Goal: Ask a question: Seek information or help from site administrators or community

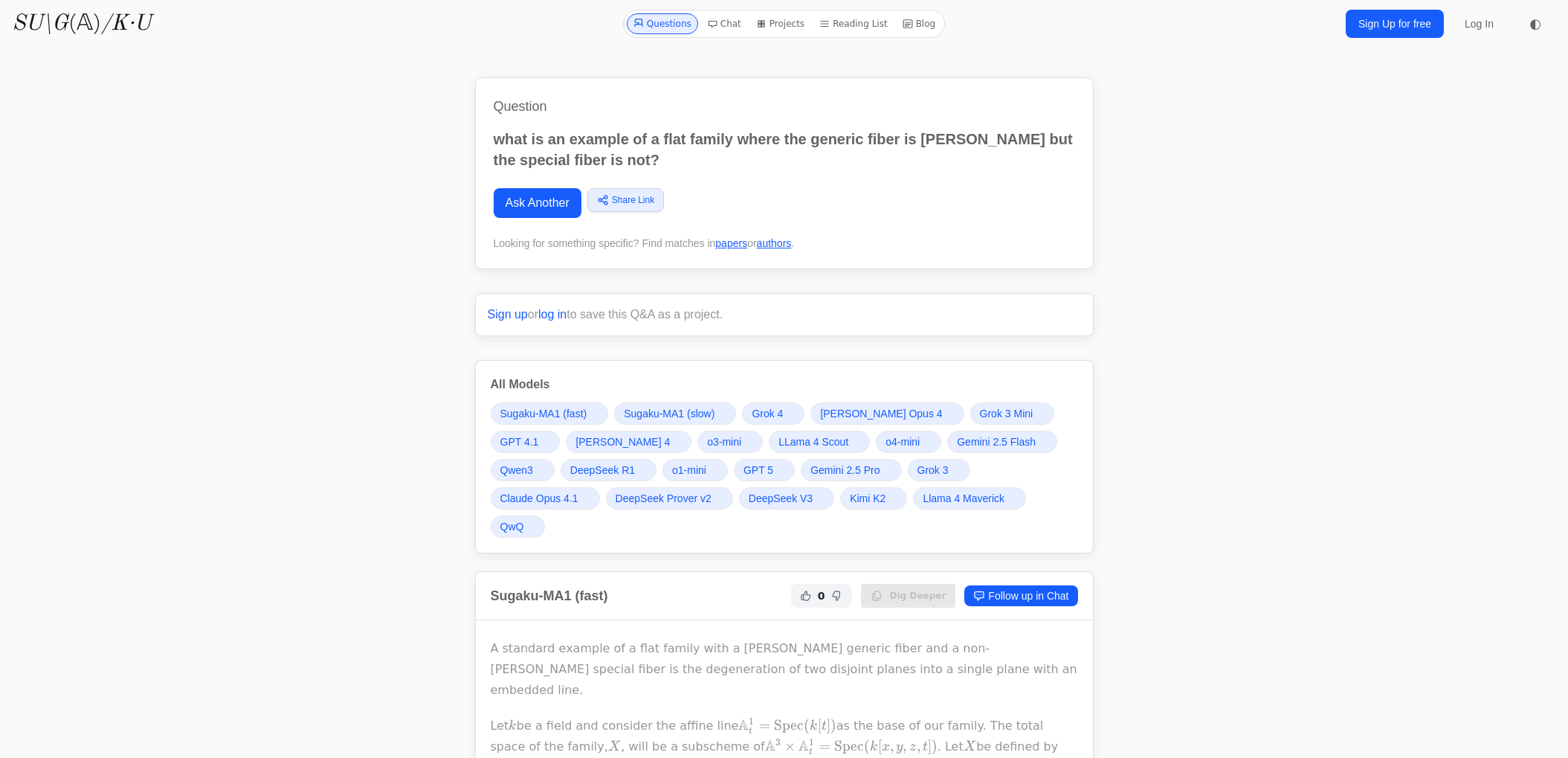
click at [495, 213] on link "Ask Another" at bounding box center [538, 203] width 88 height 30
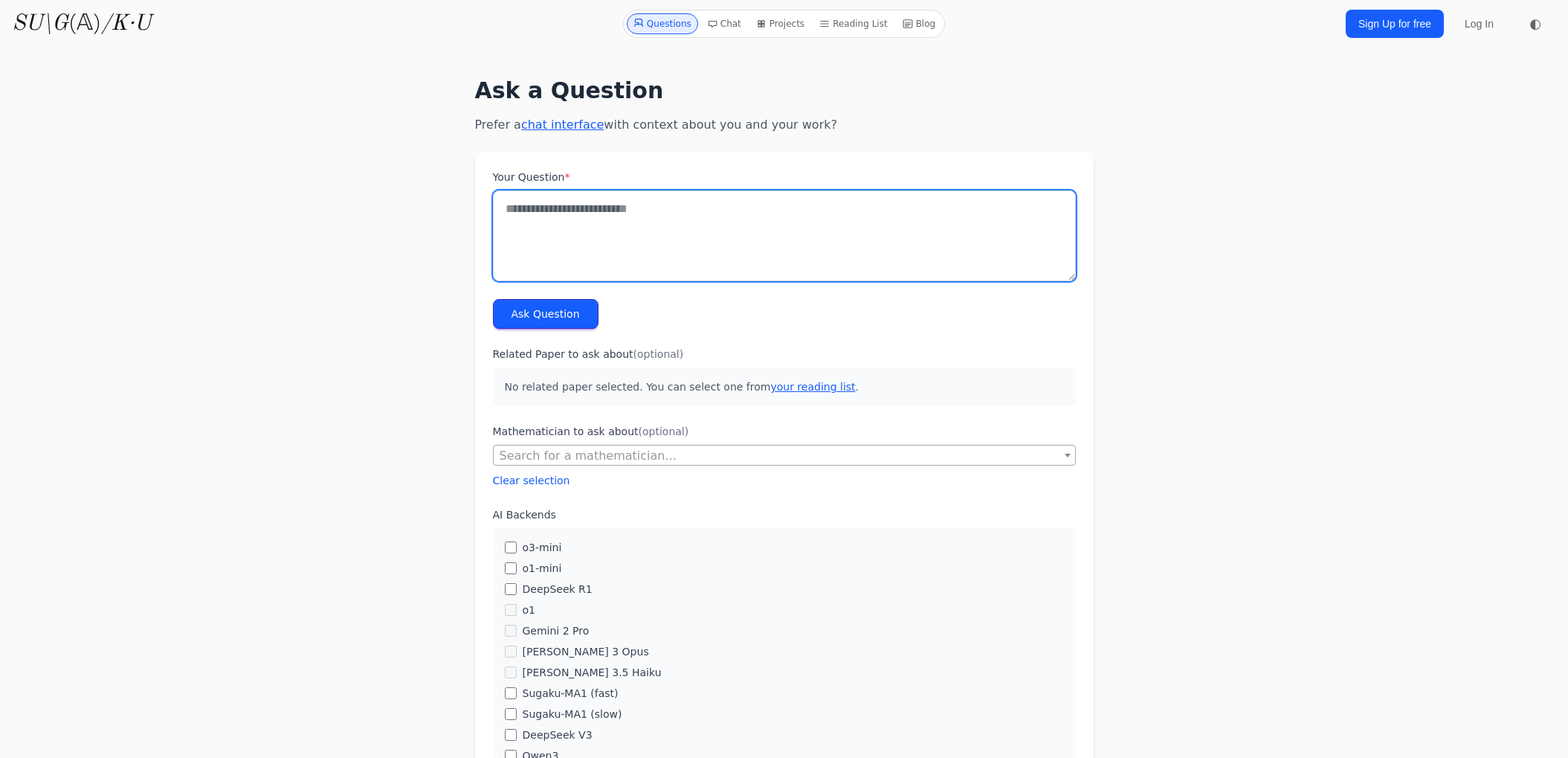
click at [577, 238] on textarea "Your Question *" at bounding box center [784, 236] width 583 height 91
paste textarea "**********"
type textarea "**********"
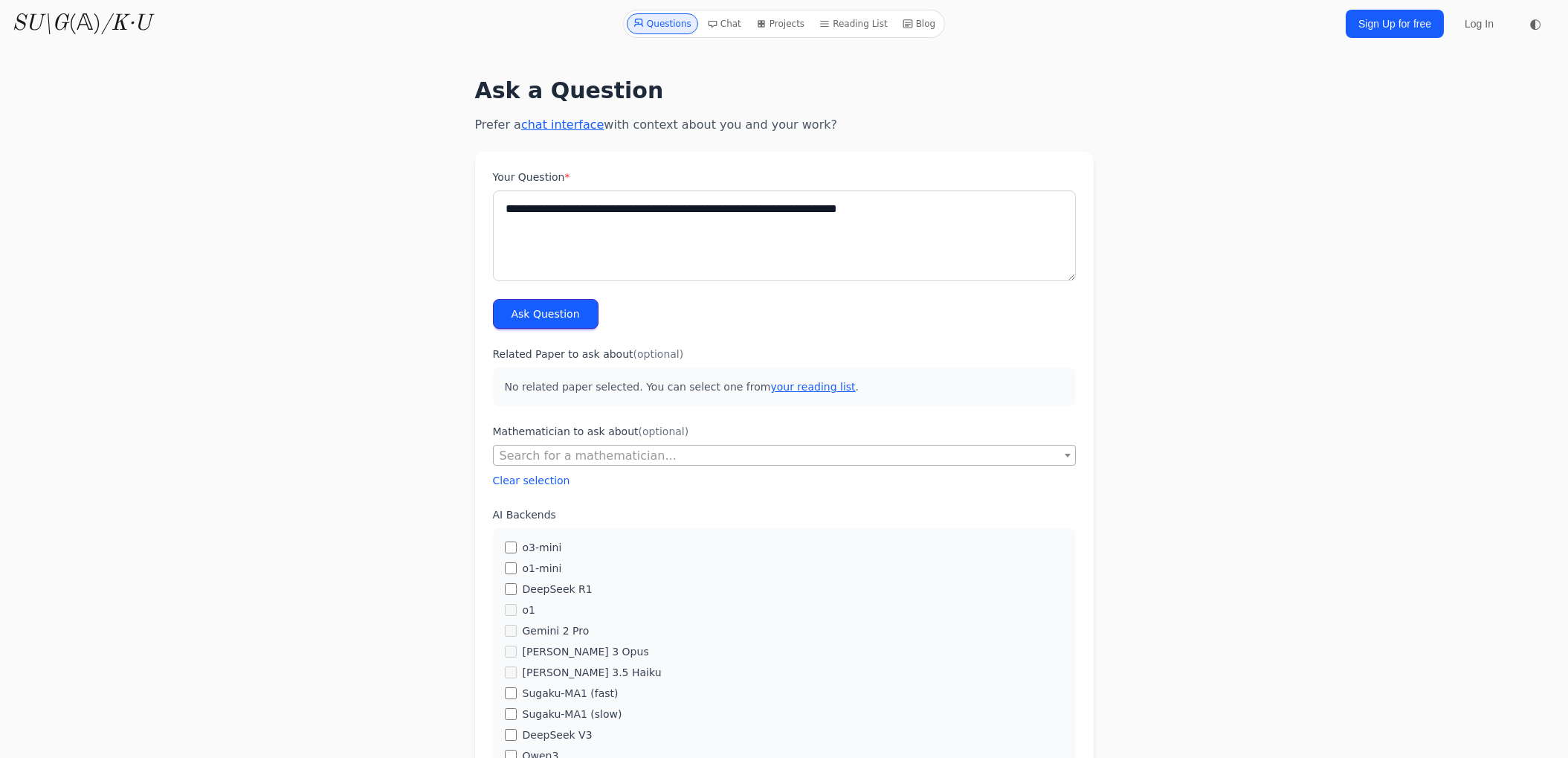
click at [542, 326] on button "Ask Question" at bounding box center [546, 314] width 106 height 30
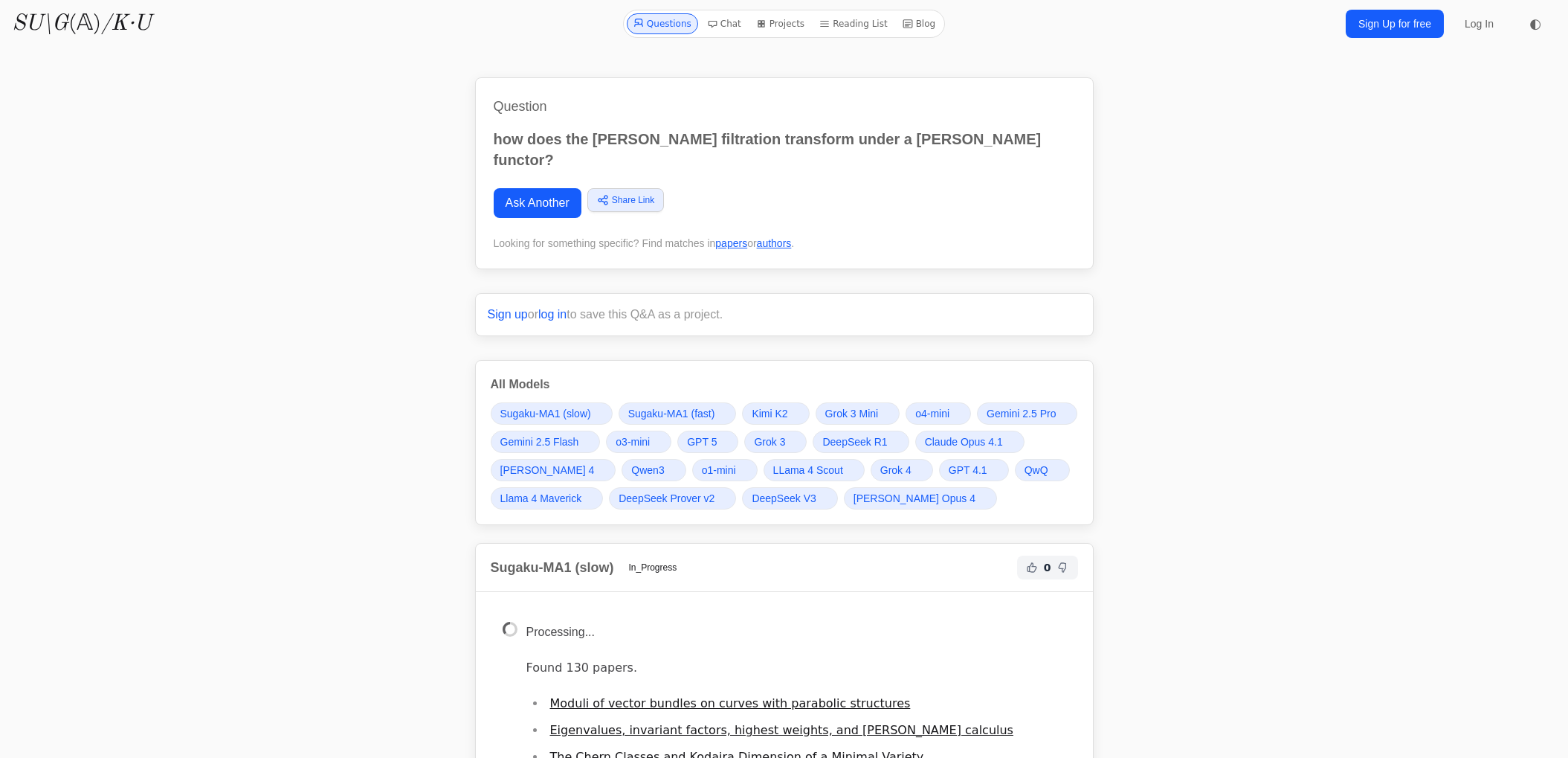
click at [549, 188] on link "Ask Another" at bounding box center [538, 203] width 88 height 30
click at [798, 141] on p "how does the [PERSON_NAME] filtration transform under a [PERSON_NAME] functor?" at bounding box center [784, 149] width 581 height 41
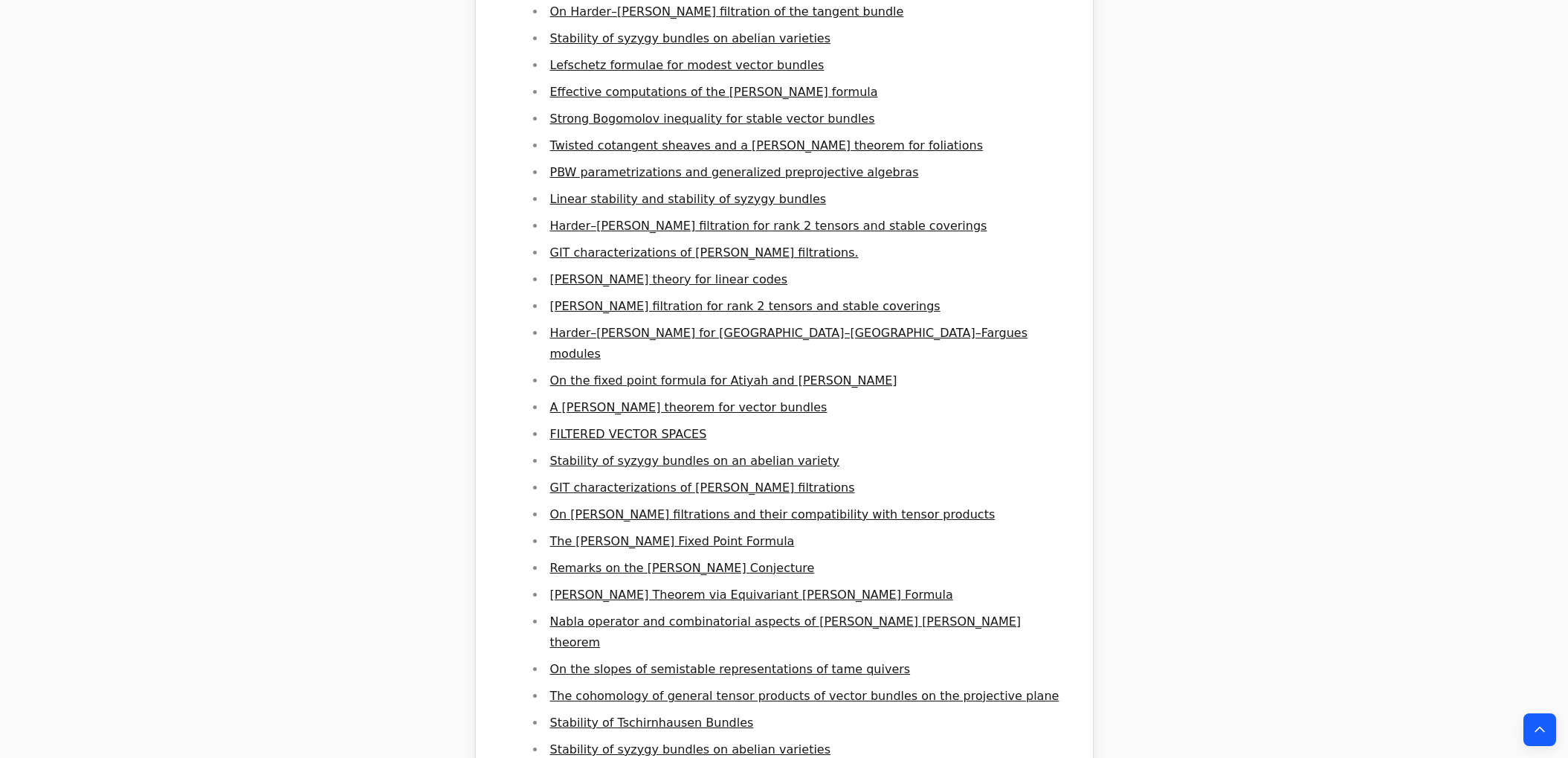
scroll to position [2998, 0]
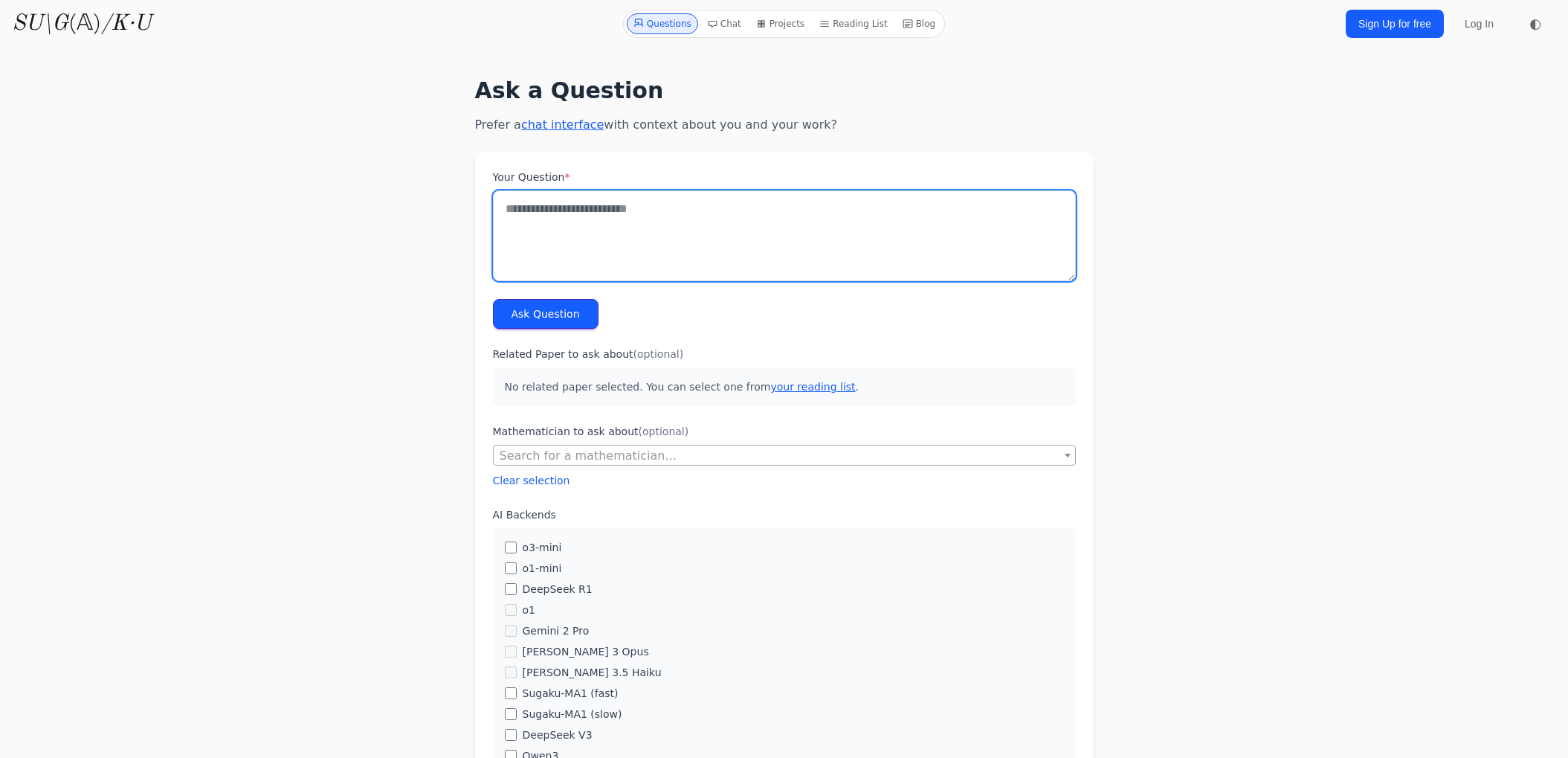
click at [646, 223] on textarea "Your Question *" at bounding box center [784, 236] width 583 height 91
paste textarea
paste textarea "**********"
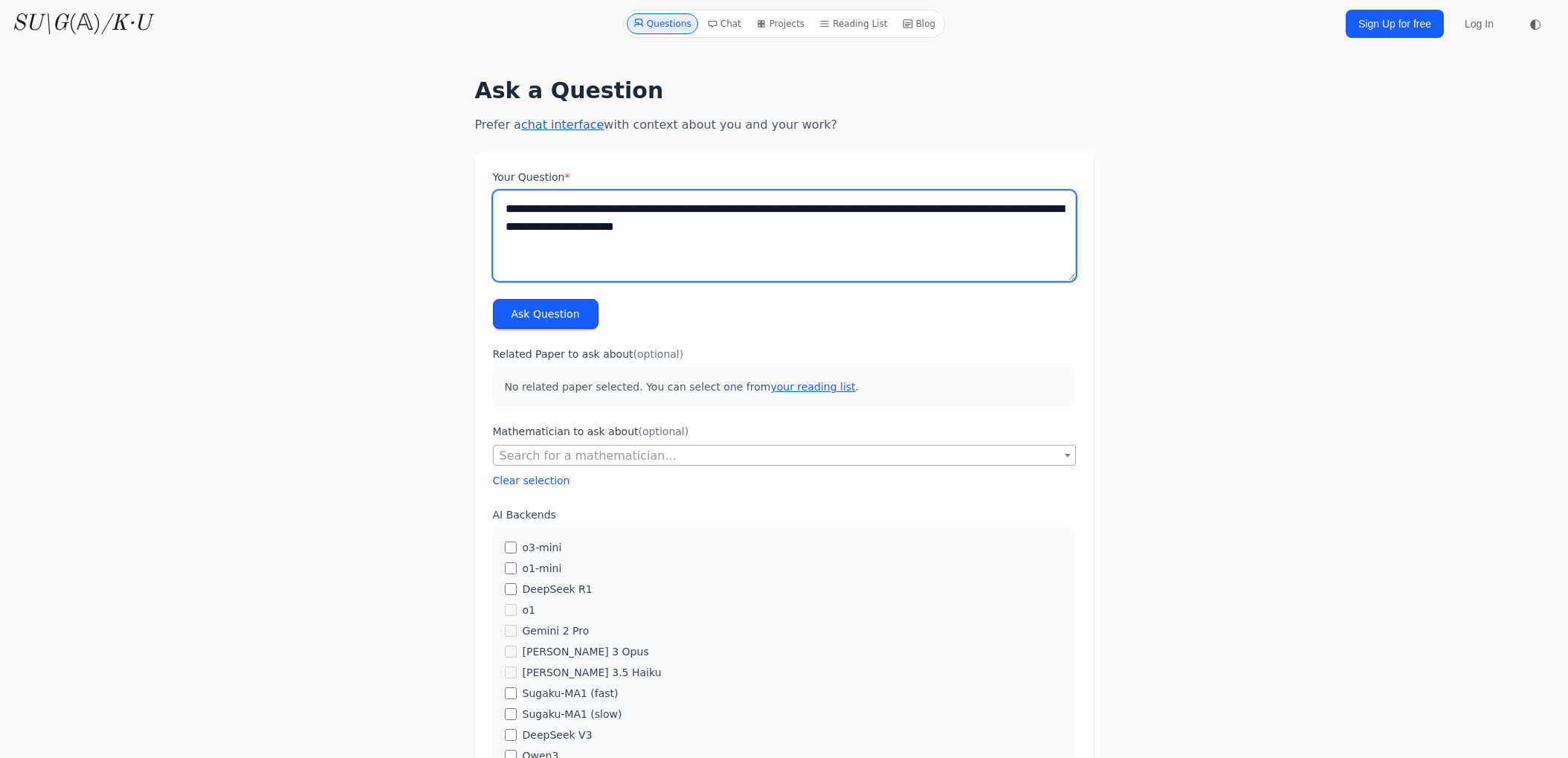
type textarea "**********"
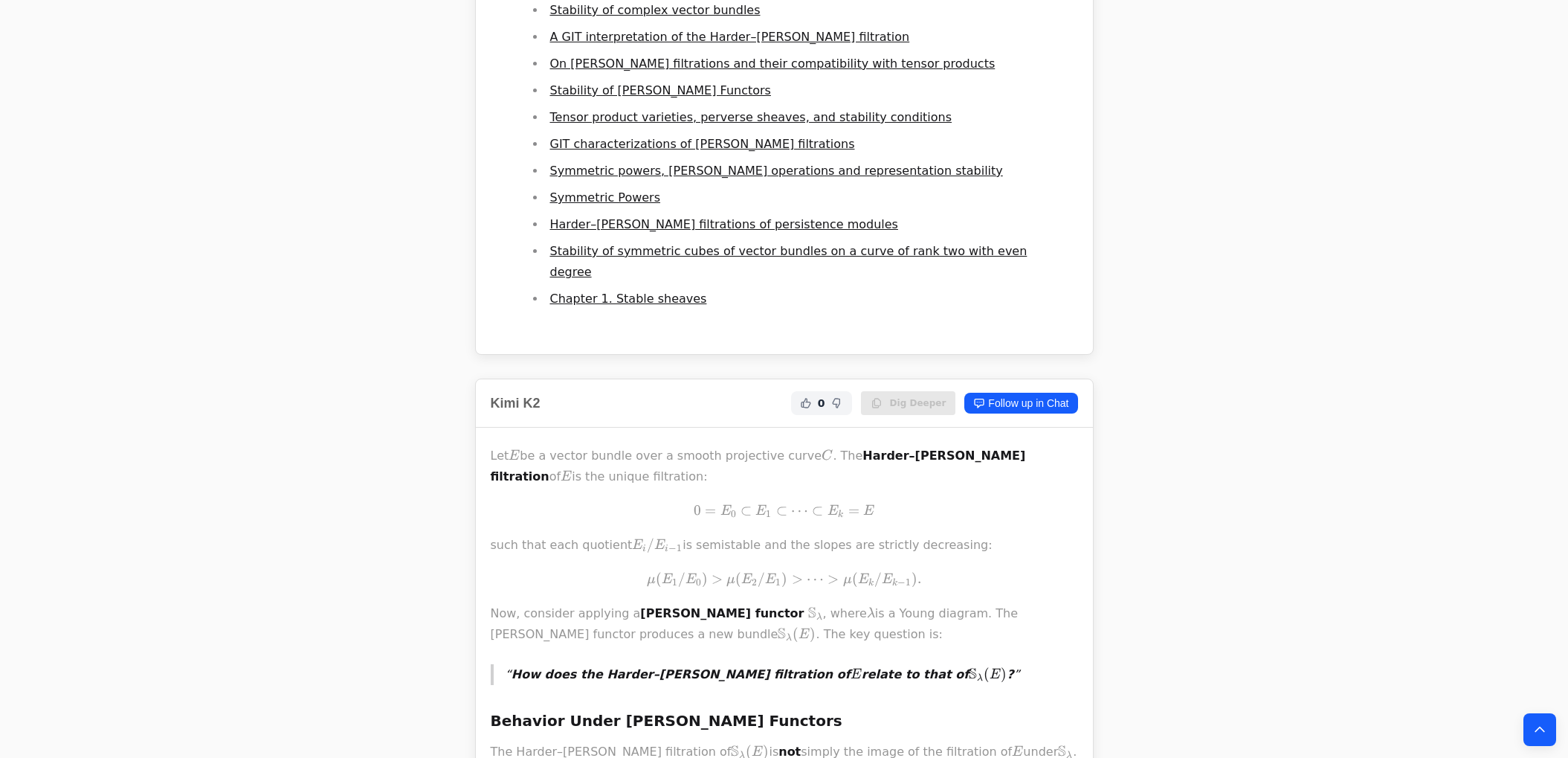
scroll to position [976, 0]
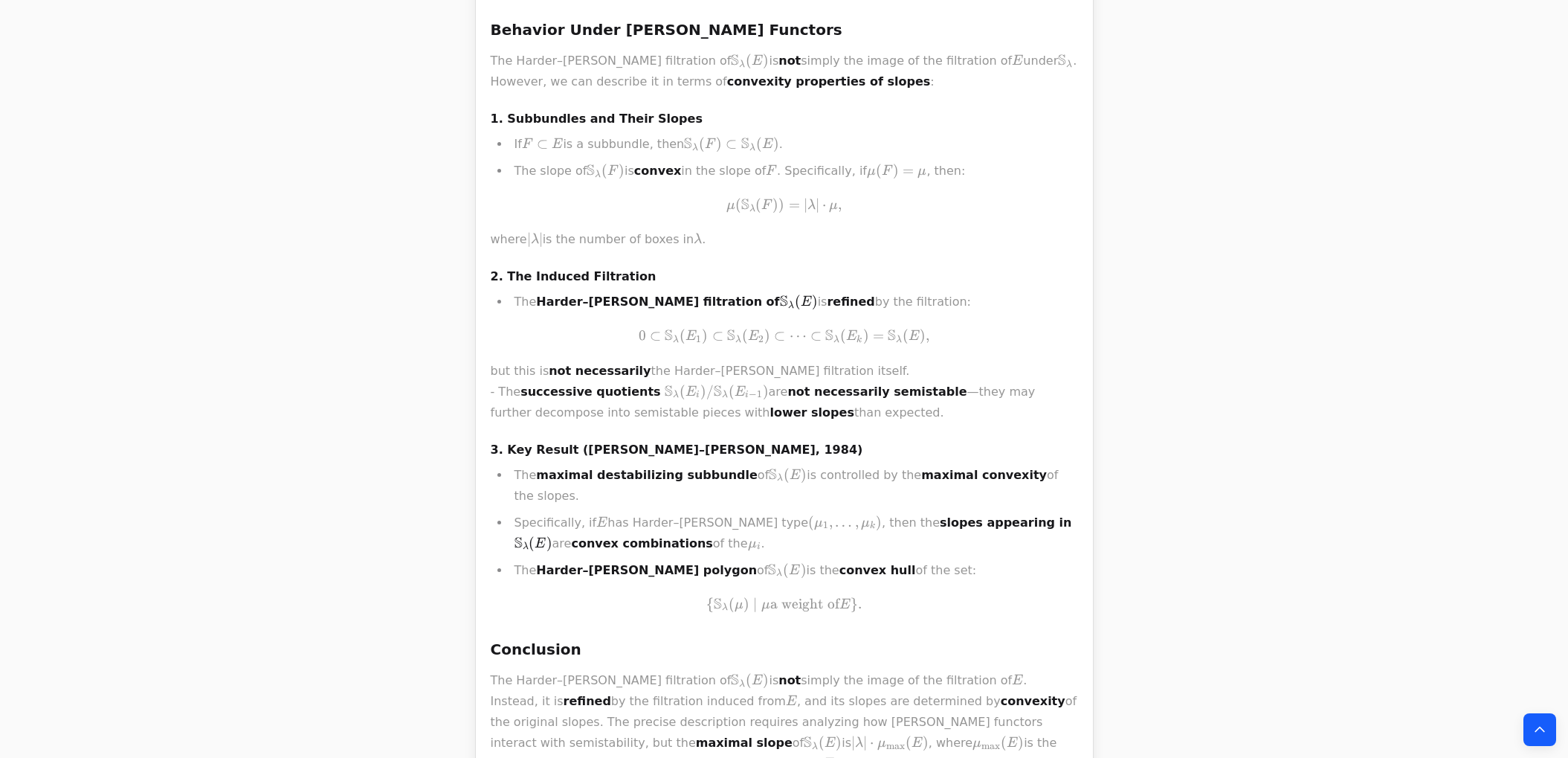
scroll to position [3731, 0]
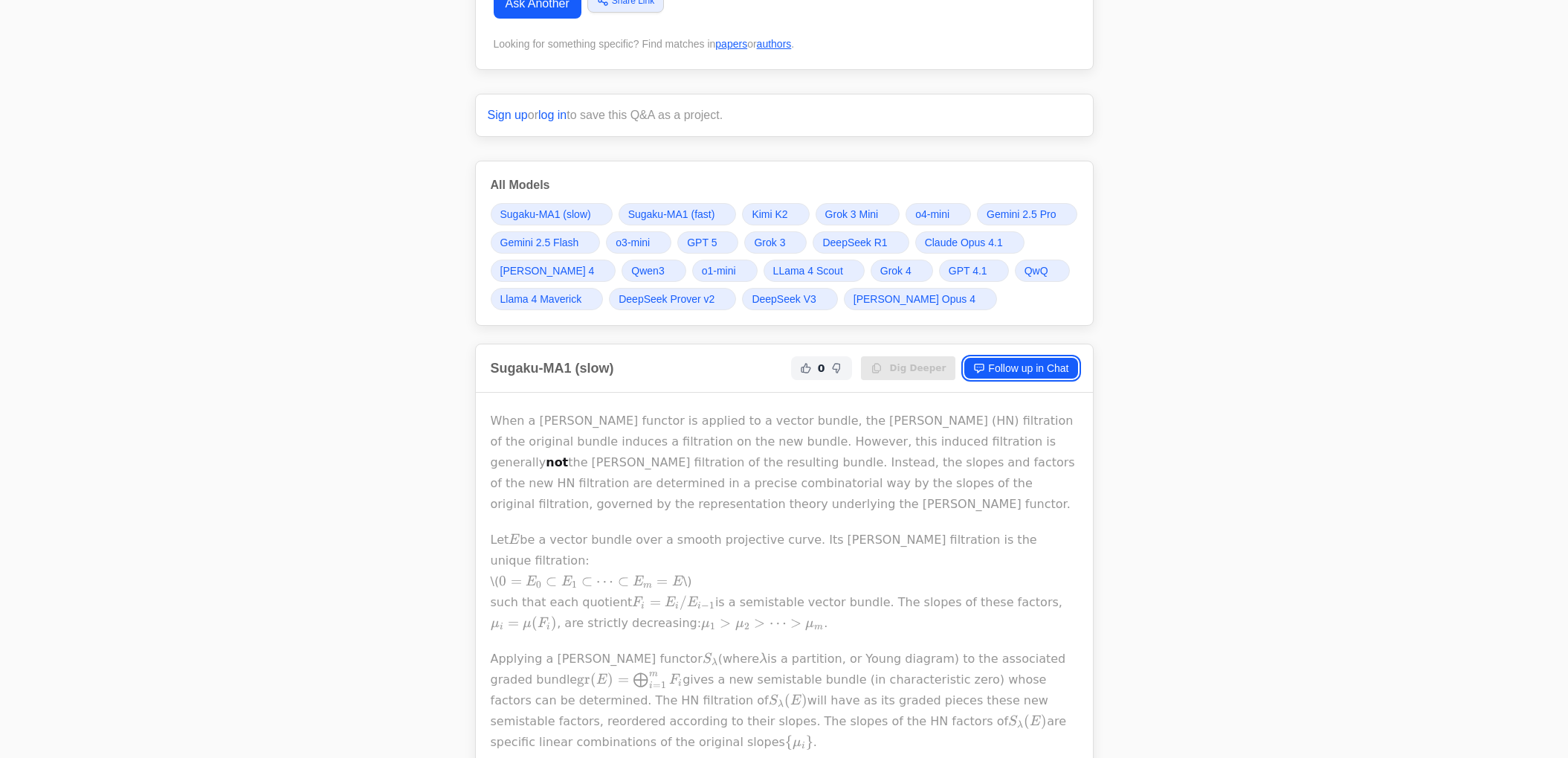
click at [1037, 357] on link "Follow up in Chat" at bounding box center [1021, 368] width 113 height 21
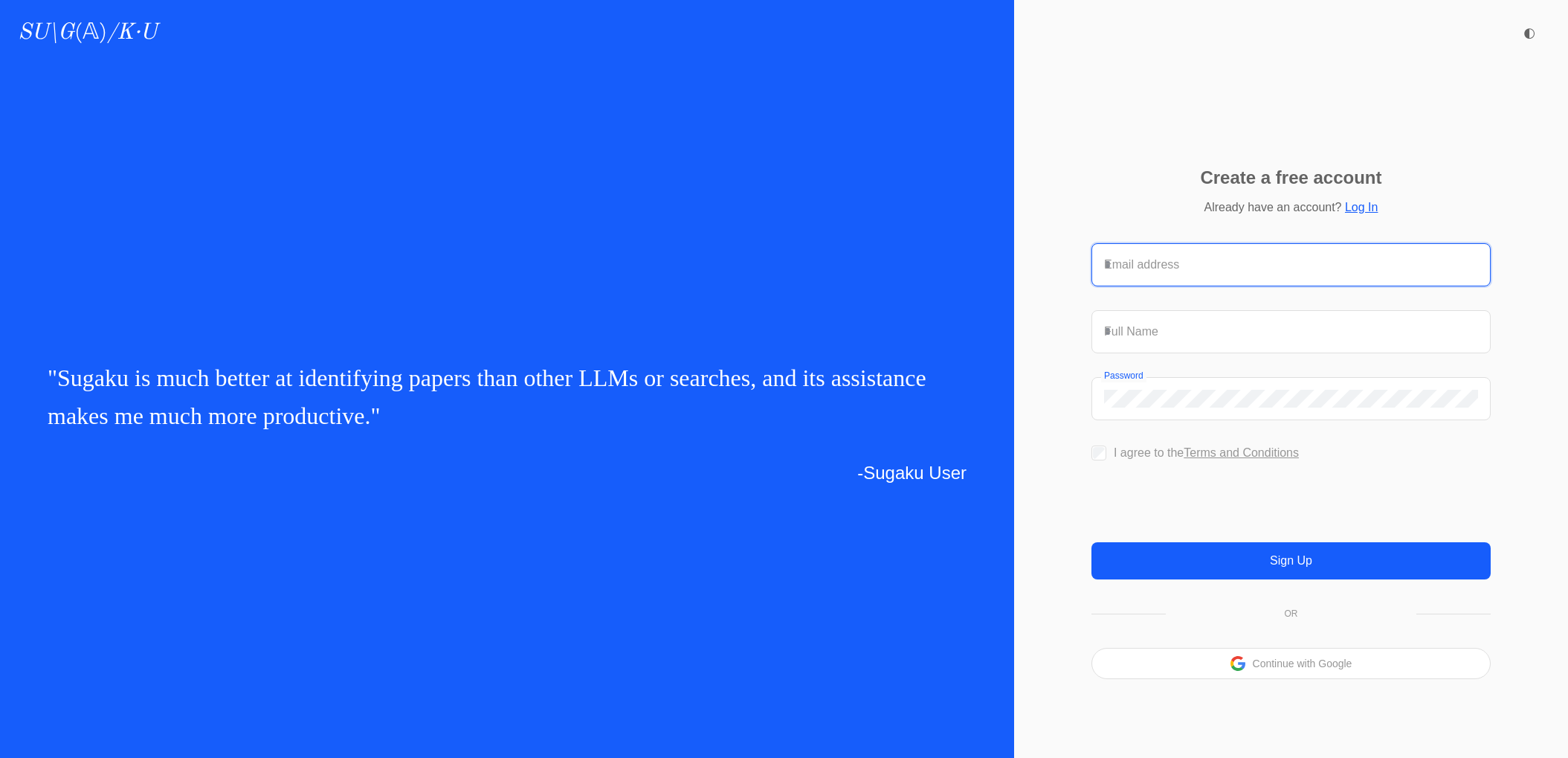
type input "**********"
click at [1262, 669] on p "Continue with Google" at bounding box center [1302, 663] width 100 height 11
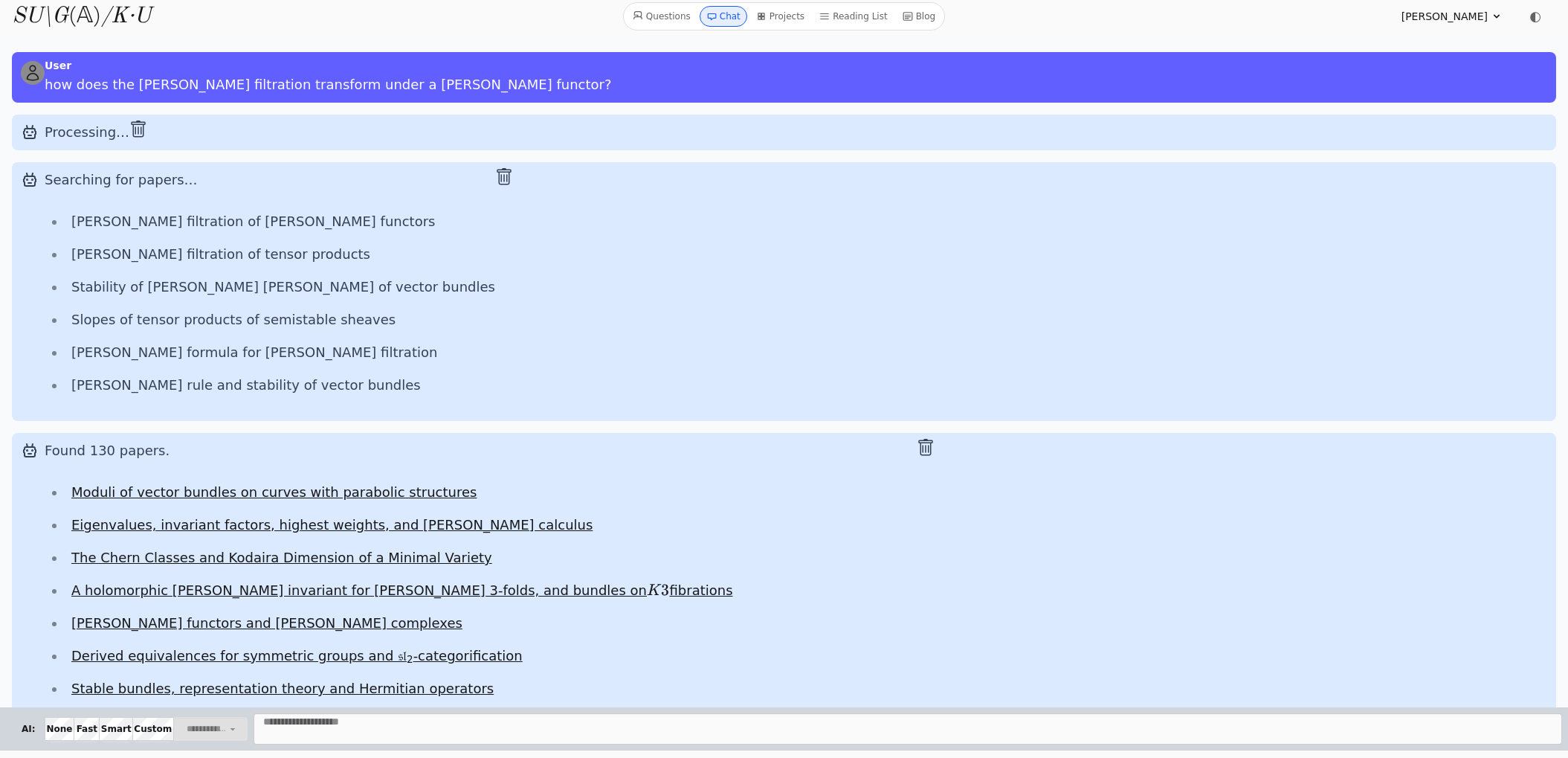
scroll to position [9, 0]
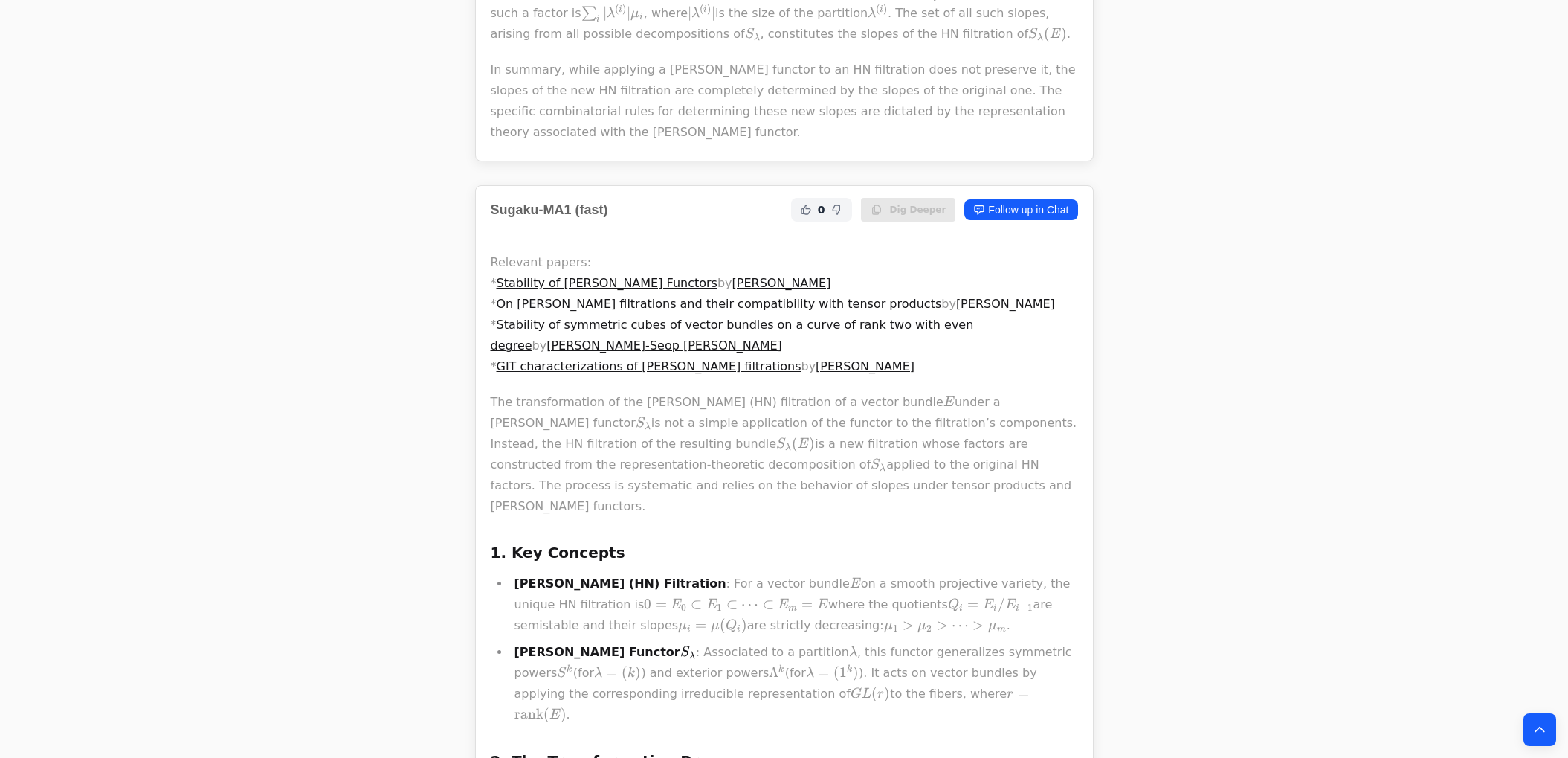
scroll to position [1610, 0]
click at [1067, 203] on link "Follow up in Chat" at bounding box center [1021, 214] width 113 height 21
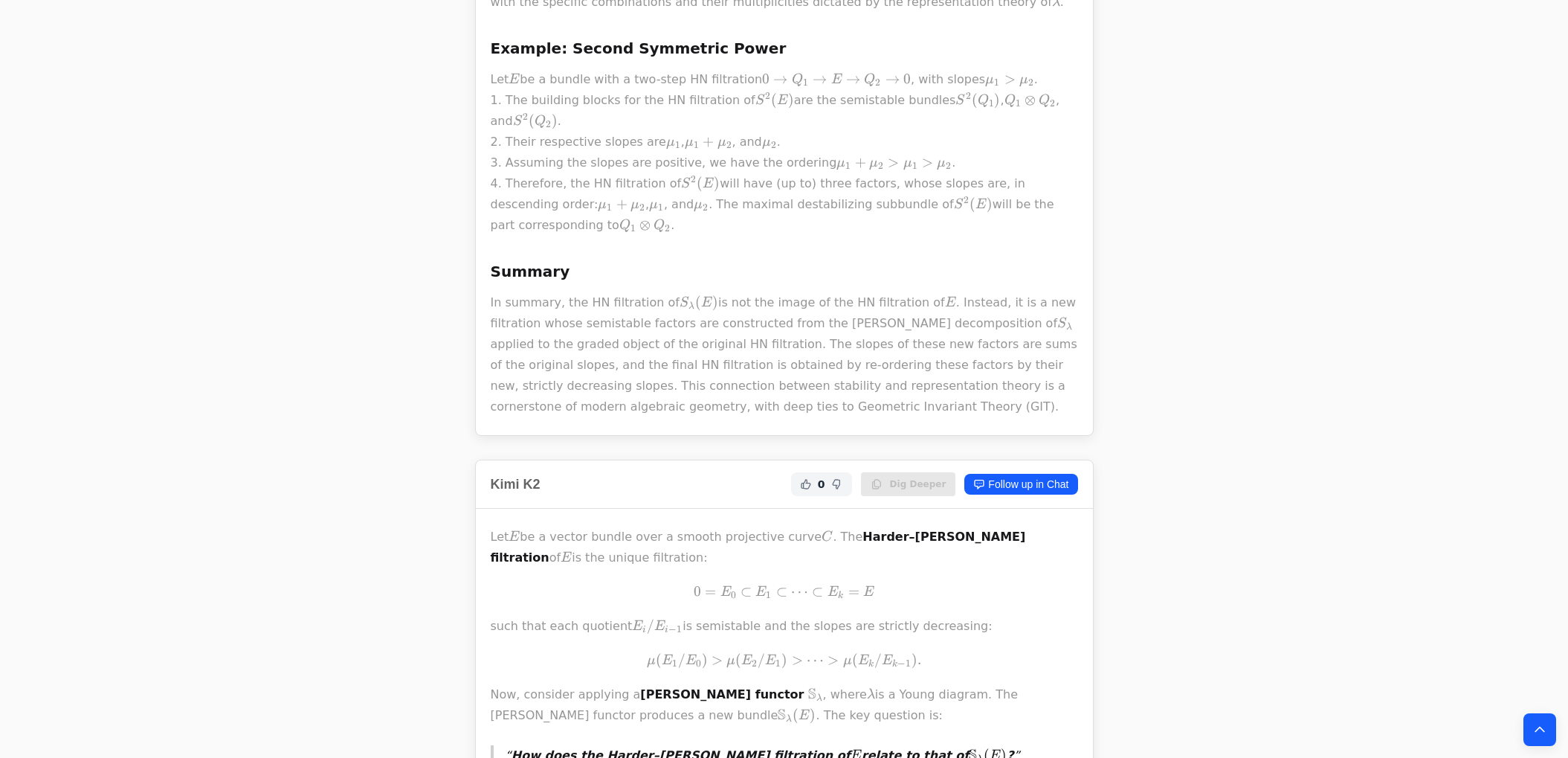
scroll to position [3109, 0]
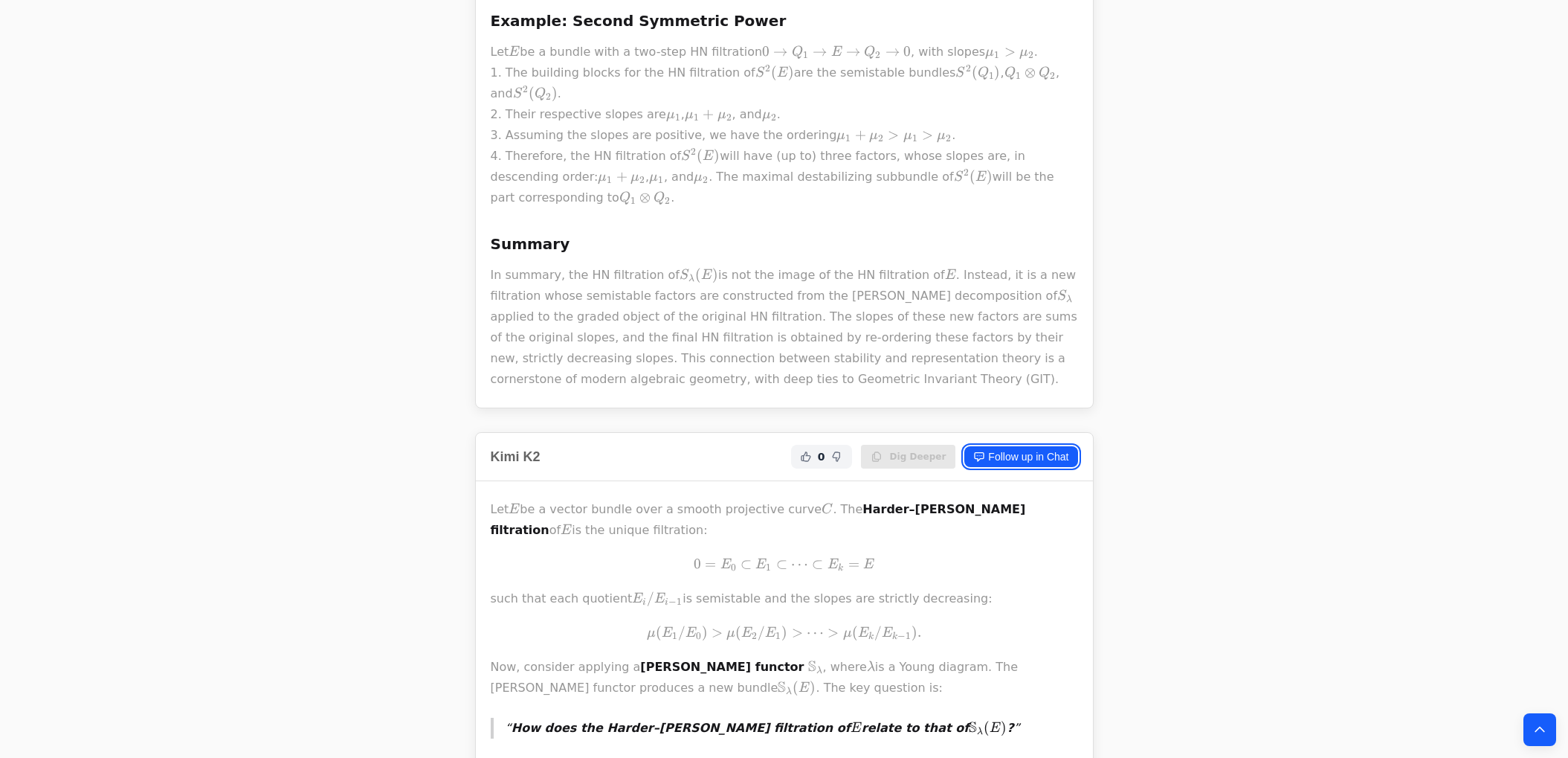
click at [1014, 446] on link "Follow up in Chat" at bounding box center [1021, 457] width 113 height 21
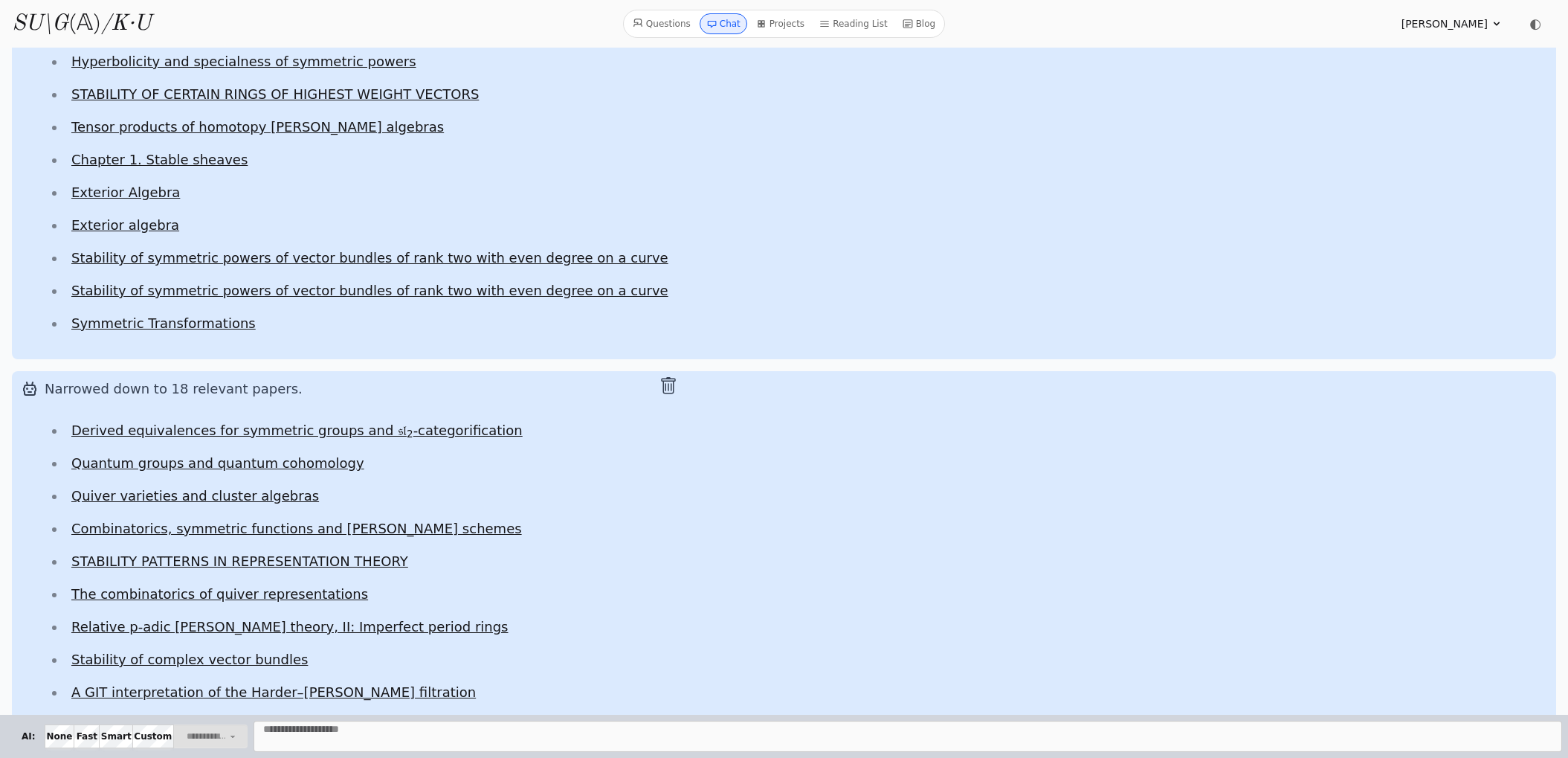
scroll to position [4204, 0]
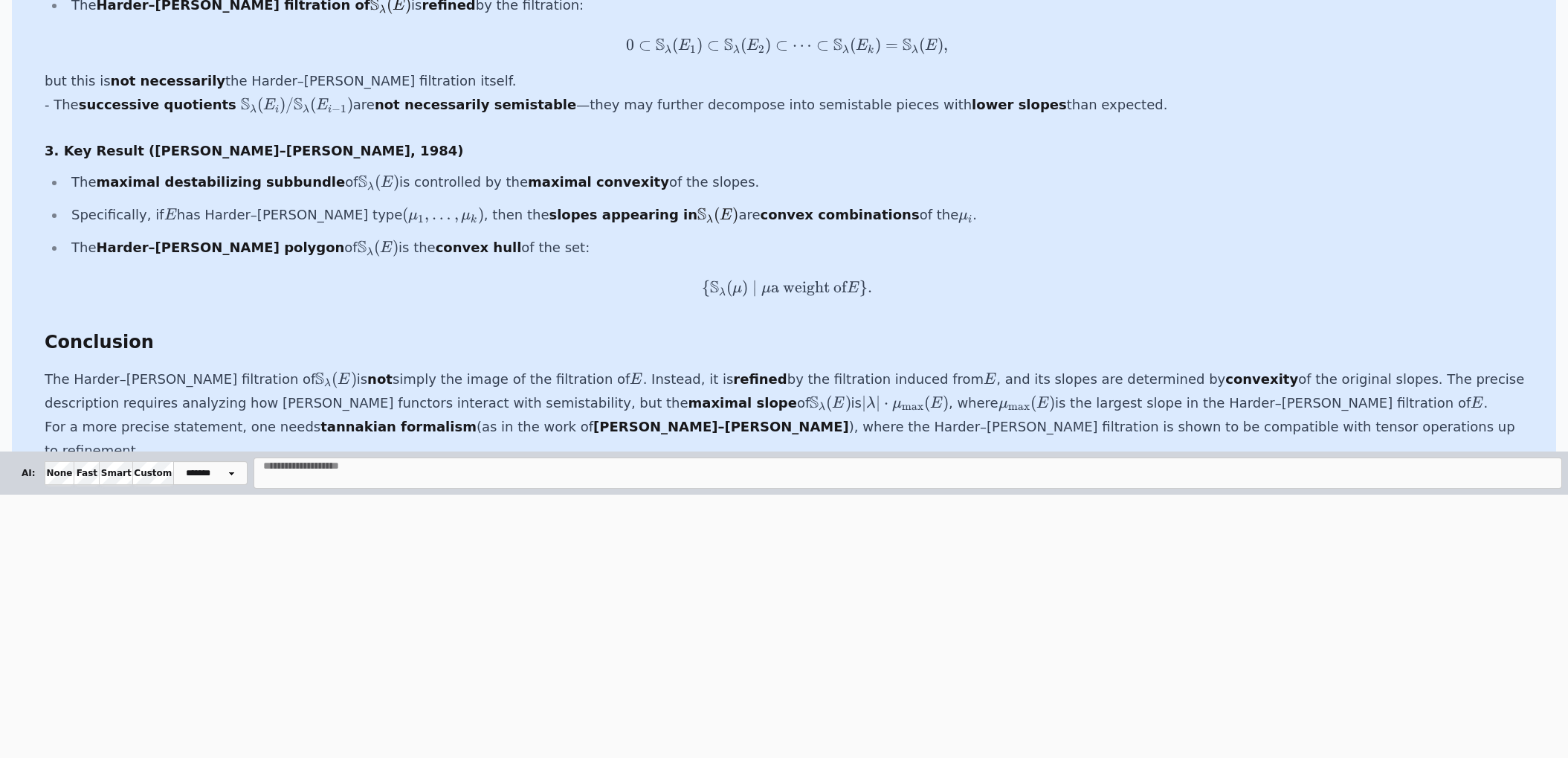
scroll to position [355, 0]
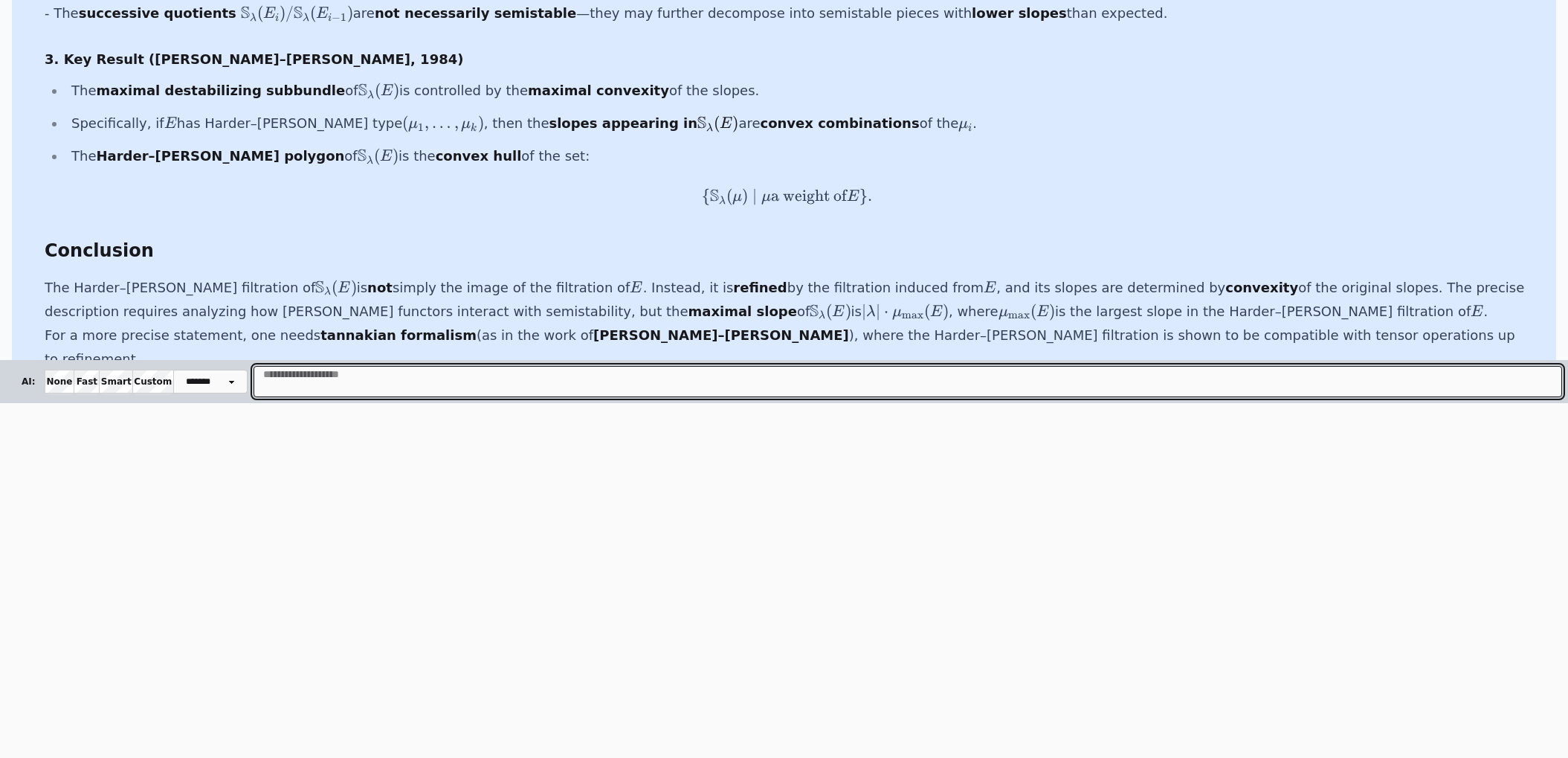
click at [392, 383] on textarea "Message" at bounding box center [908, 382] width 1309 height 31
type textarea "**********"
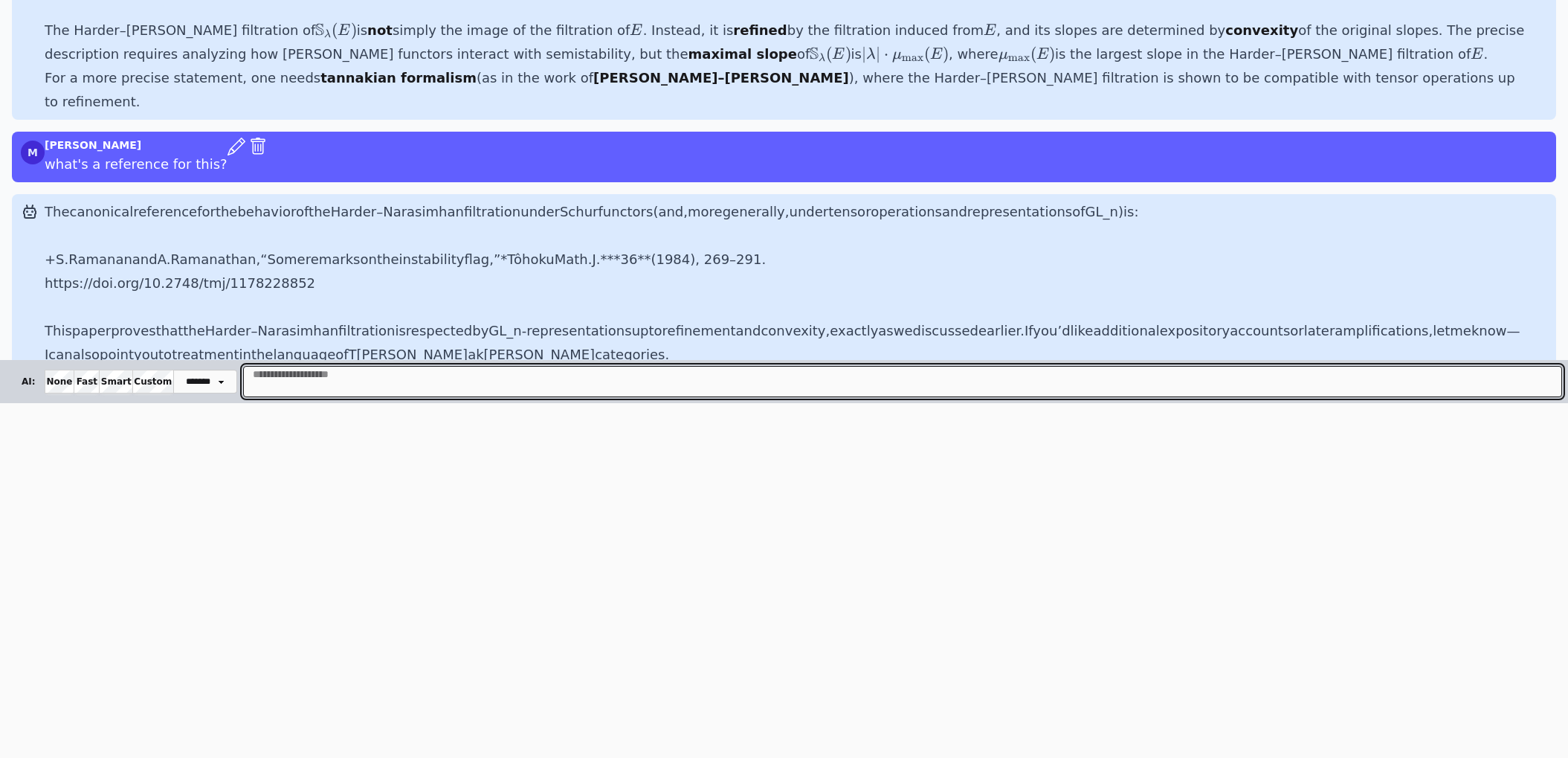
scroll to position [729, 0]
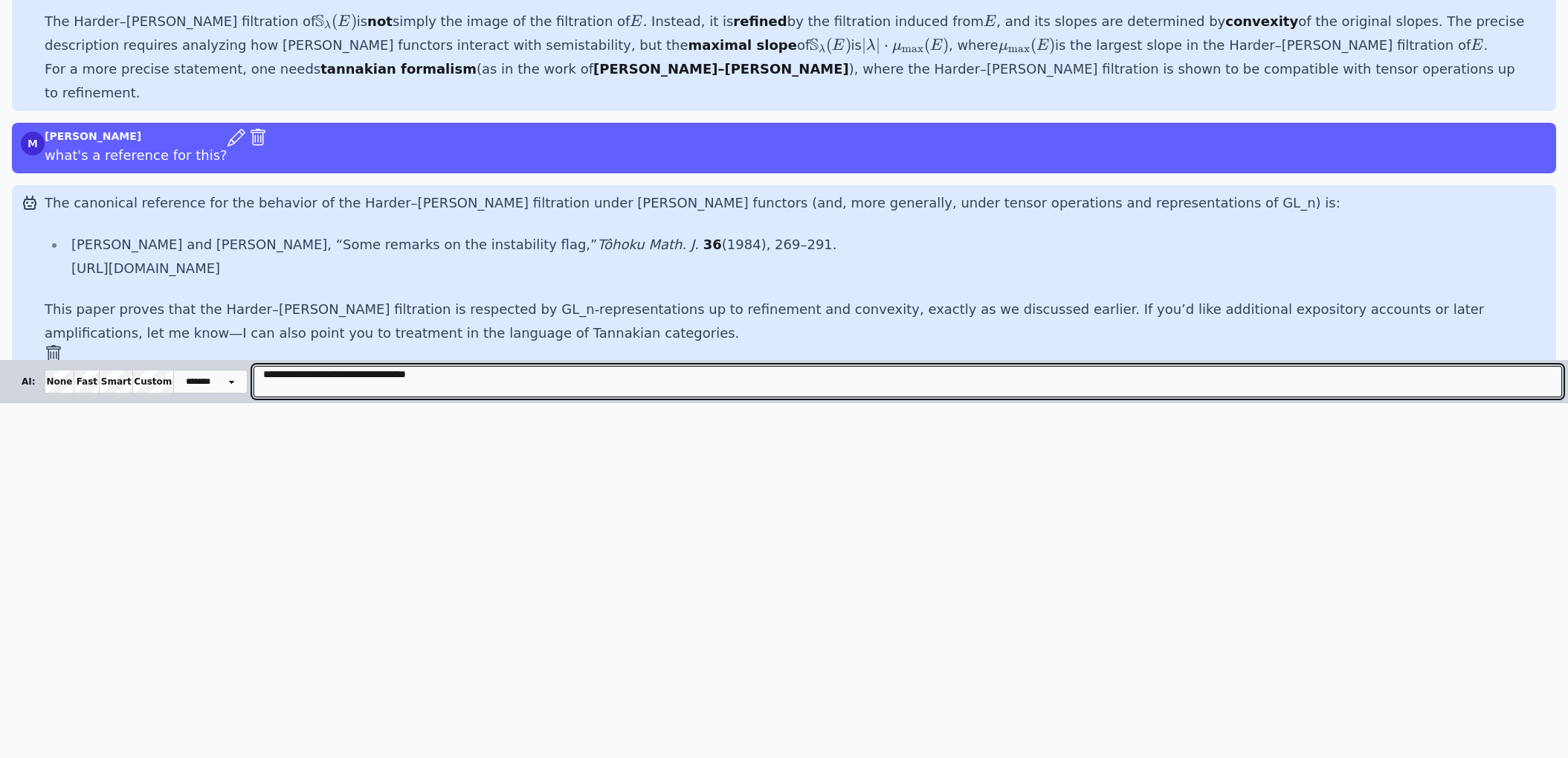
type textarea "**********"
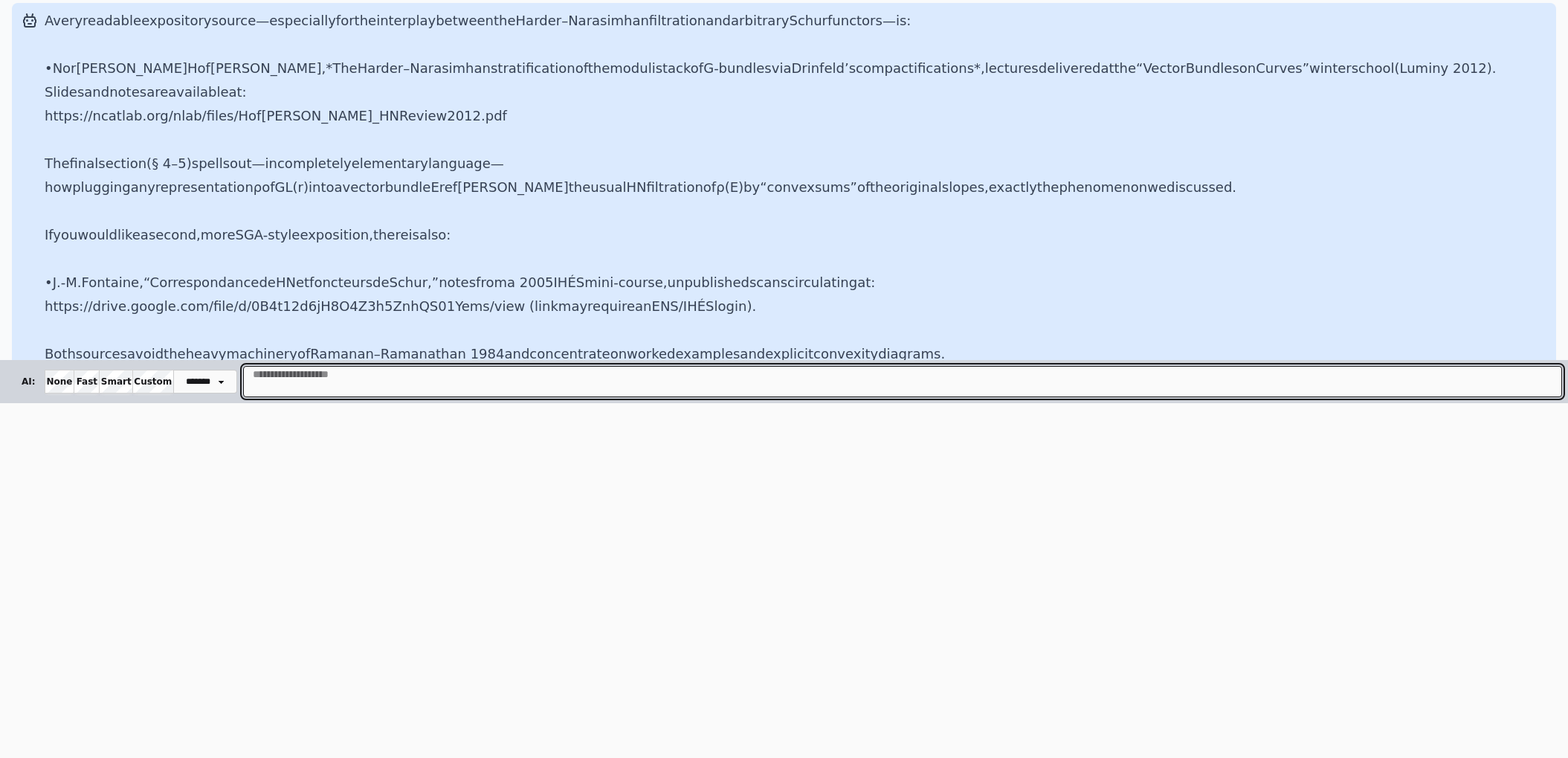
scroll to position [1078, 0]
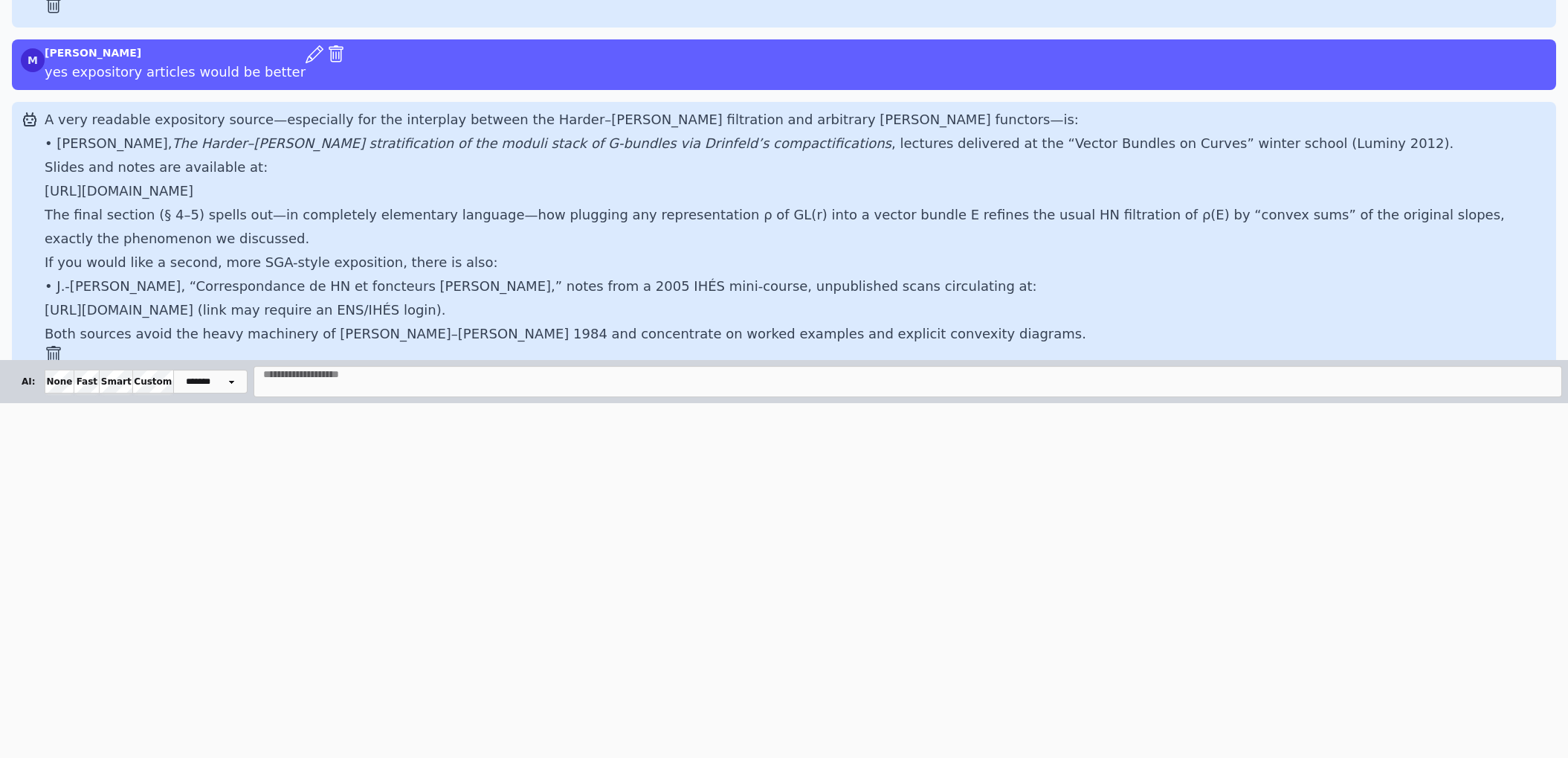
click at [263, 158] on p "• Norbert Hofmann, The Harder–Narasimhan stratification of the moduli stack of …" at bounding box center [796, 167] width 1503 height 71
copy div "https://ncatlab.org/nlab/files/Hofmann_HNReview2012.pdf"
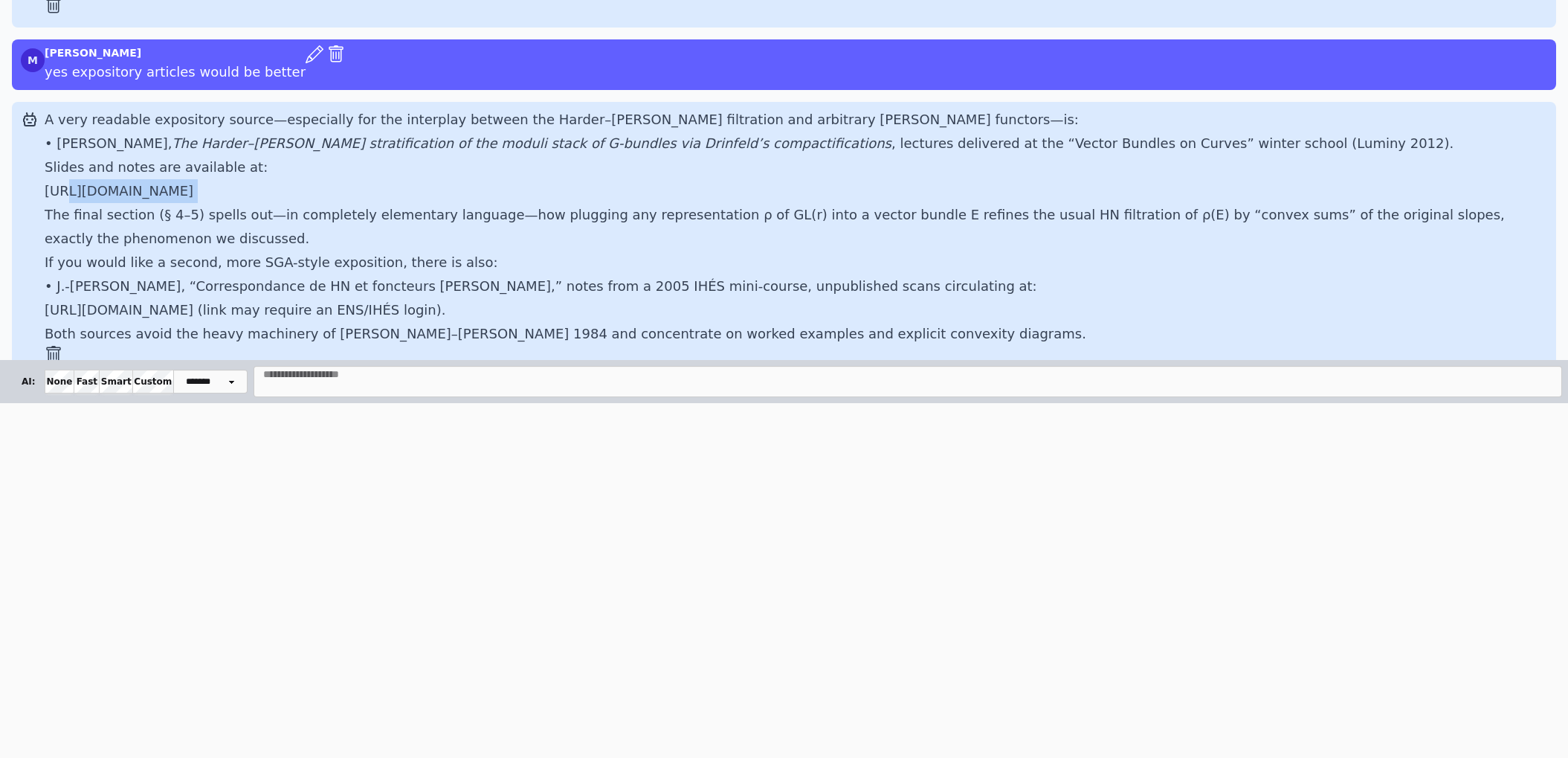
click at [478, 151] on p "• Norbert Hofmann, The Harder–Narasimhan stratification of the moduli stack of …" at bounding box center [796, 167] width 1503 height 71
drag, startPoint x: 218, startPoint y: 161, endPoint x: 373, endPoint y: 162, distance: 155.0
click at [373, 162] on p "• Norbert Hofmann, The Harder–Narasimhan stratification of the moduli stack of …" at bounding box center [796, 167] width 1503 height 71
copy p "Hofmann_HNReview2012."
click at [417, 203] on p "The final section (§ 4–5) spells out—in completely elementary language—how plug…" at bounding box center [796, 227] width 1503 height 48
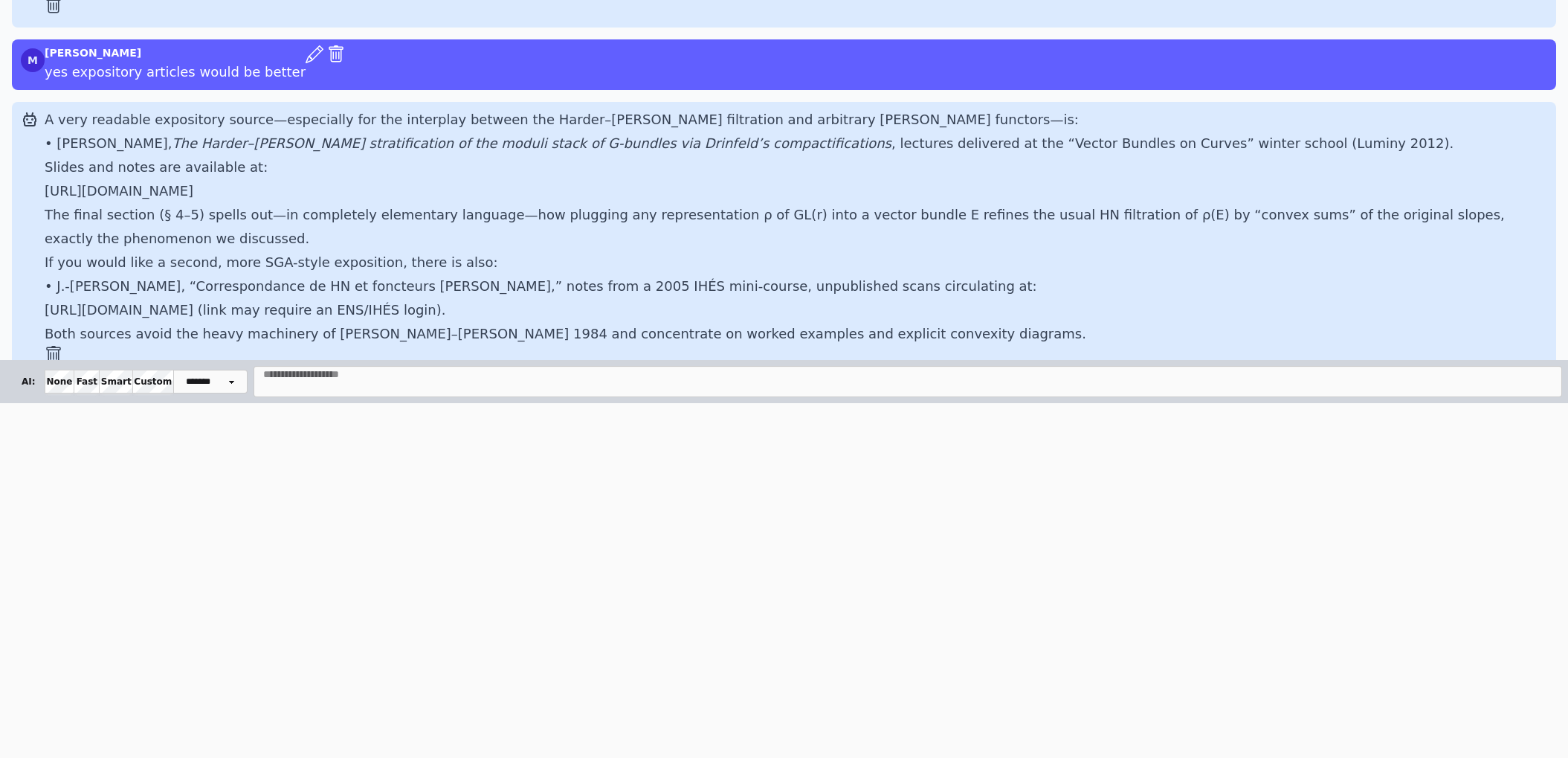
click at [234, 166] on p "• Norbert Hofmann, The Harder–Narasimhan stratification of the moduli stack of …" at bounding box center [796, 167] width 1503 height 71
copy div "https://ncatlab.org/nlab/files/Hofmann_HNReview2012.pdf"
click at [529, 136] on em "The Harder–Narasimhan stratification of the moduli stack of G-bundles via Drinf…" at bounding box center [531, 143] width 719 height 15
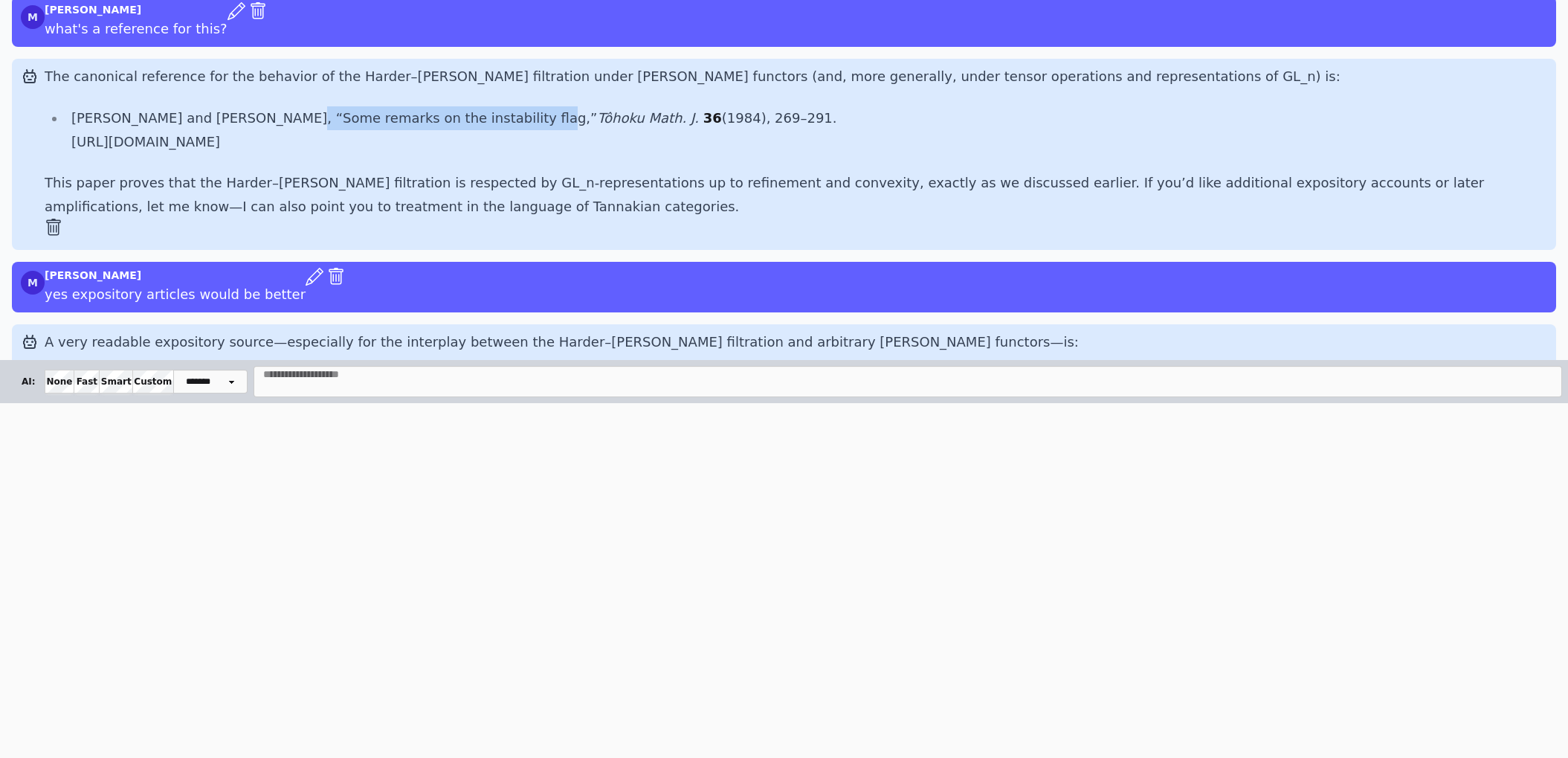
scroll to position [860, 0]
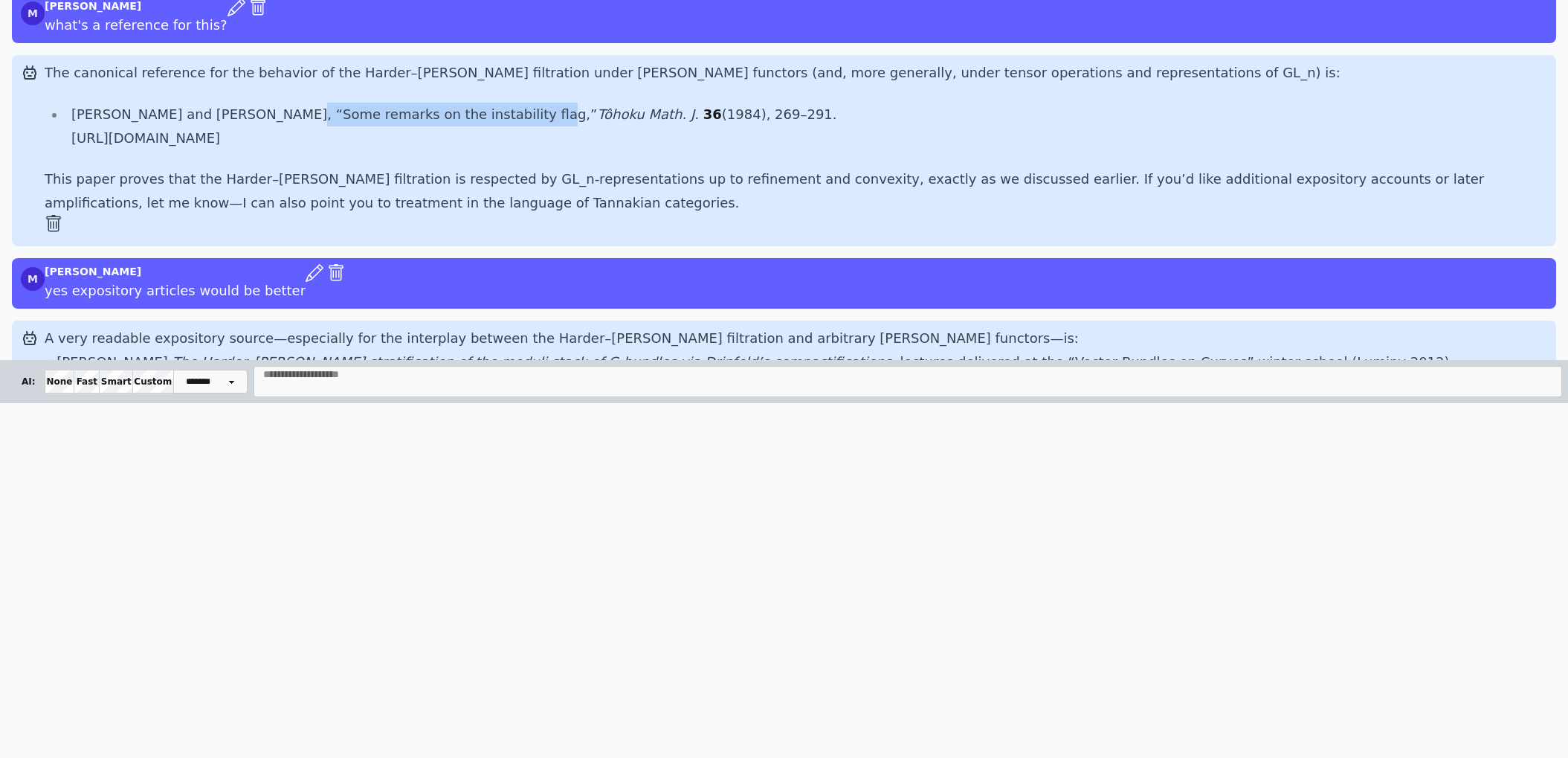
drag, startPoint x: 278, startPoint y: 93, endPoint x: 494, endPoint y: 96, distance: 216.0
click at [494, 102] on li "S. Ramanan and A. Ramanathan, “Some remarks on the instability flag,” Tôhoku Ma…" at bounding box center [806, 126] width 1482 height 48
copy li "Some remarks on the instability flag,”"
click at [613, 134] on div "The canonical reference for the behavior of the Harder–Narasimhan filtration un…" at bounding box center [796, 138] width 1503 height 154
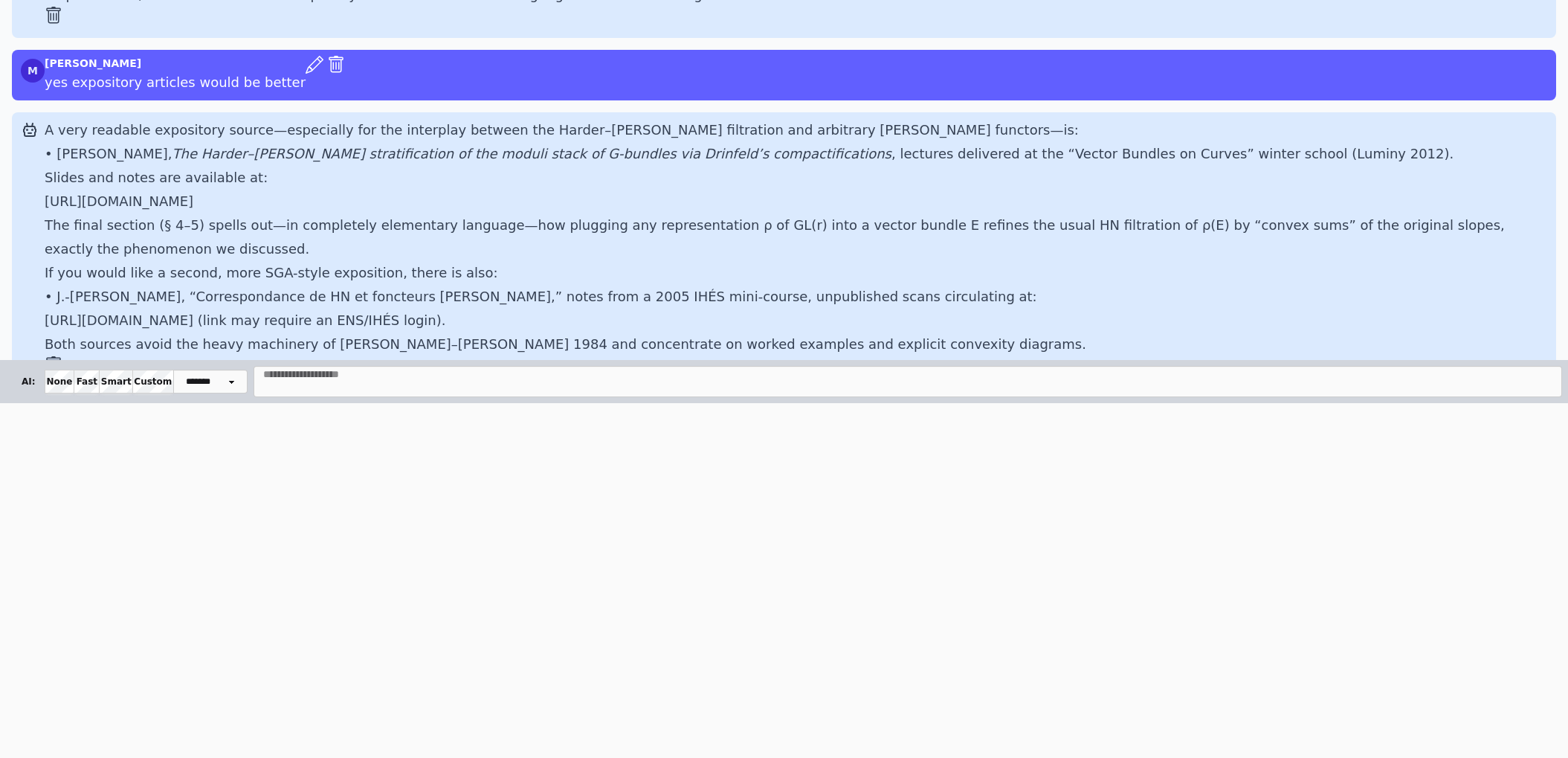
scroll to position [1072, 0]
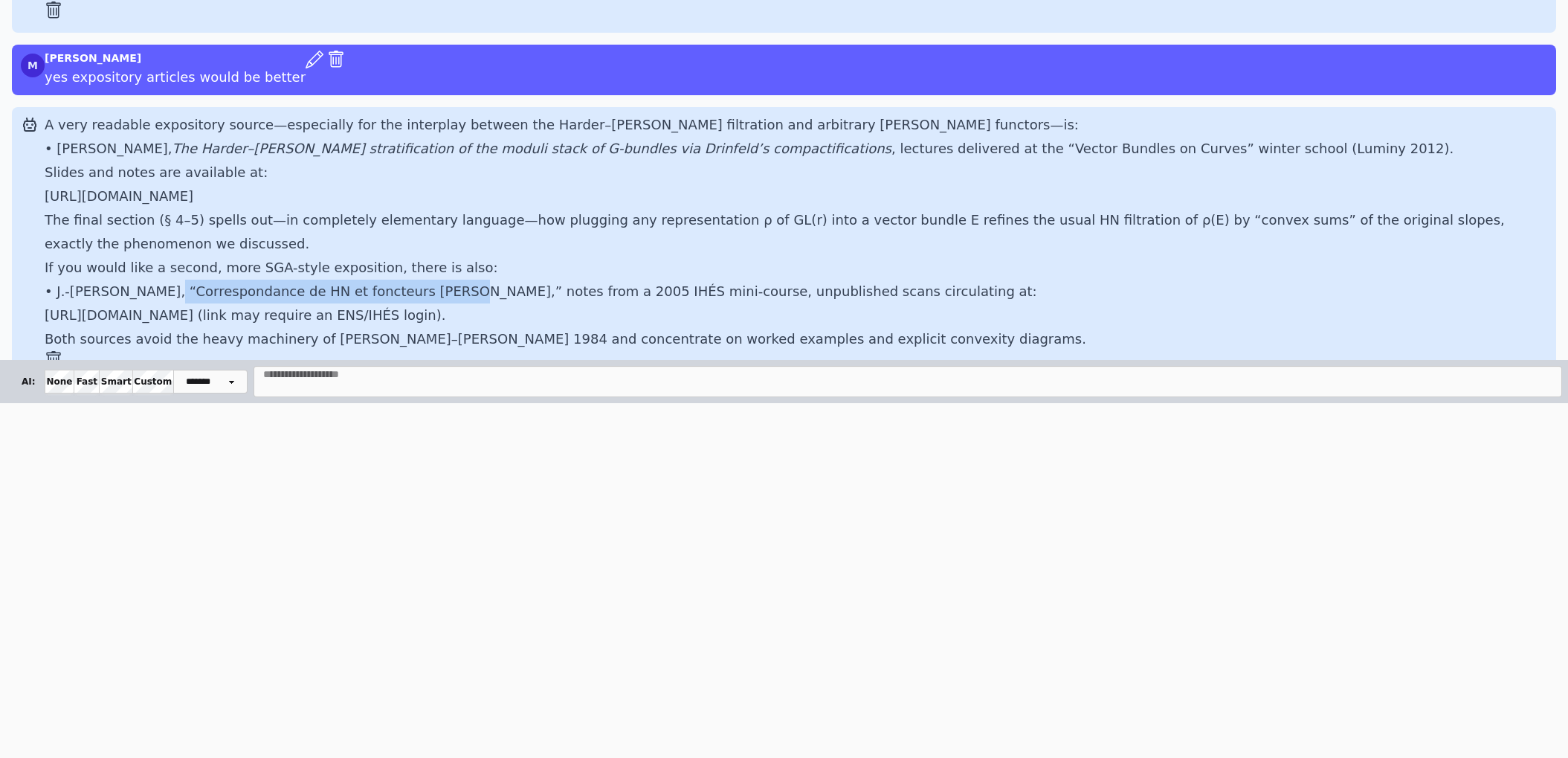
drag, startPoint x: 153, startPoint y: 262, endPoint x: 425, endPoint y: 260, distance: 272.0
click at [425, 279] on p "• J.-M. Fontaine, “Correspondance de HN et foncteurs de Schur,” notes from a 20…" at bounding box center [796, 303] width 1503 height 48
copy p "Correspondance de HN et foncteurs de Schur"
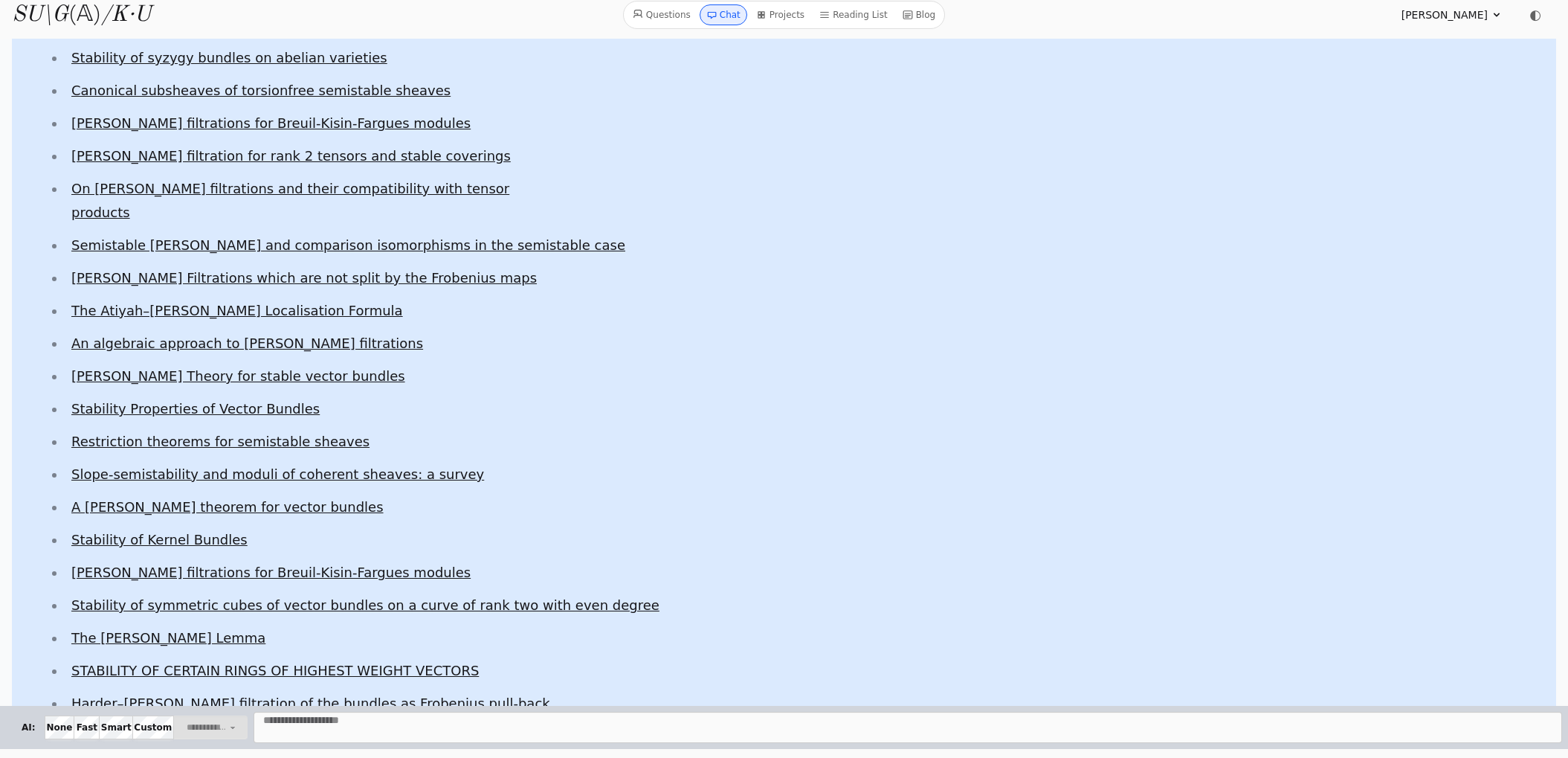
scroll to position [3952, 0]
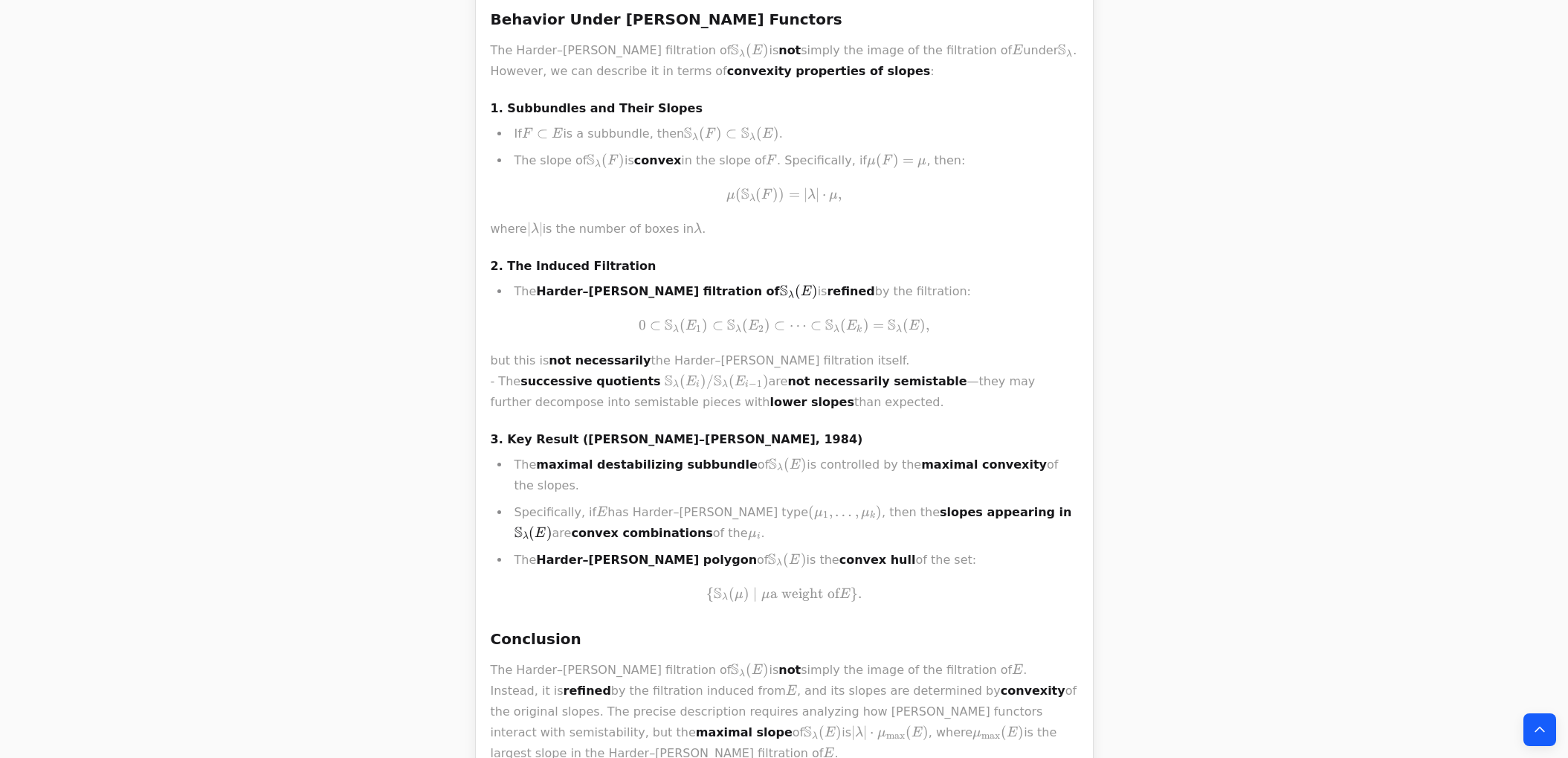
scroll to position [3868, 0]
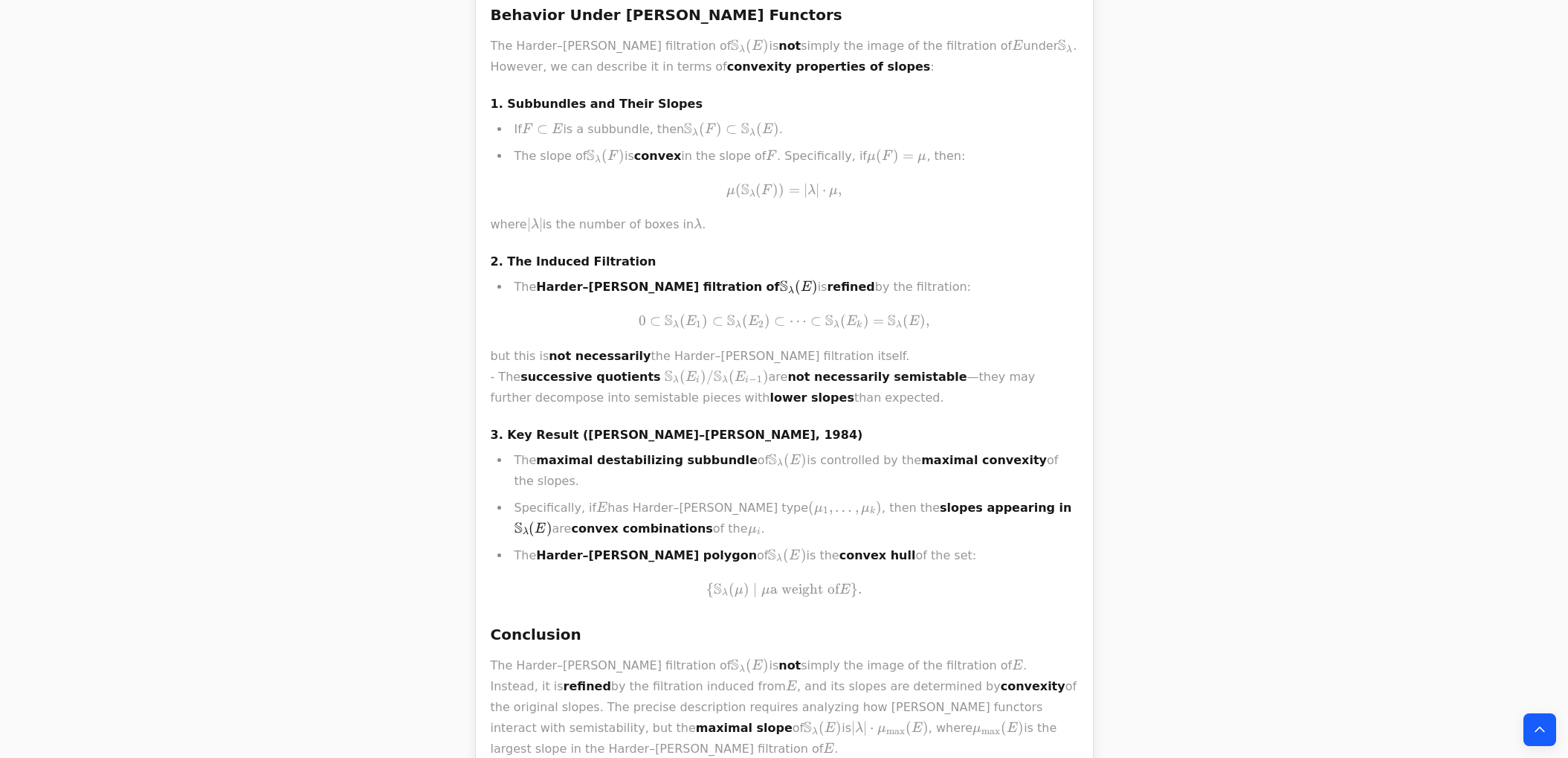
drag, startPoint x: 536, startPoint y: 436, endPoint x: 704, endPoint y: 428, distance: 168.2
click at [704, 545] on li "The Harder–Narasimhan polygon of S λ ( E ) \mathbb{S}_\lambda(E) S λ ​ ( E ) is…" at bounding box center [794, 556] width 568 height 21
drag, startPoint x: 704, startPoint y: 428, endPoint x: 537, endPoint y: 430, distance: 167.0
click at [537, 543] on li "The Harder–Narasimhan polygon of S λ ( E ) \mathbb{S}_\lambda(E) S λ ​ ( E ) is…" at bounding box center [794, 553] width 568 height 21
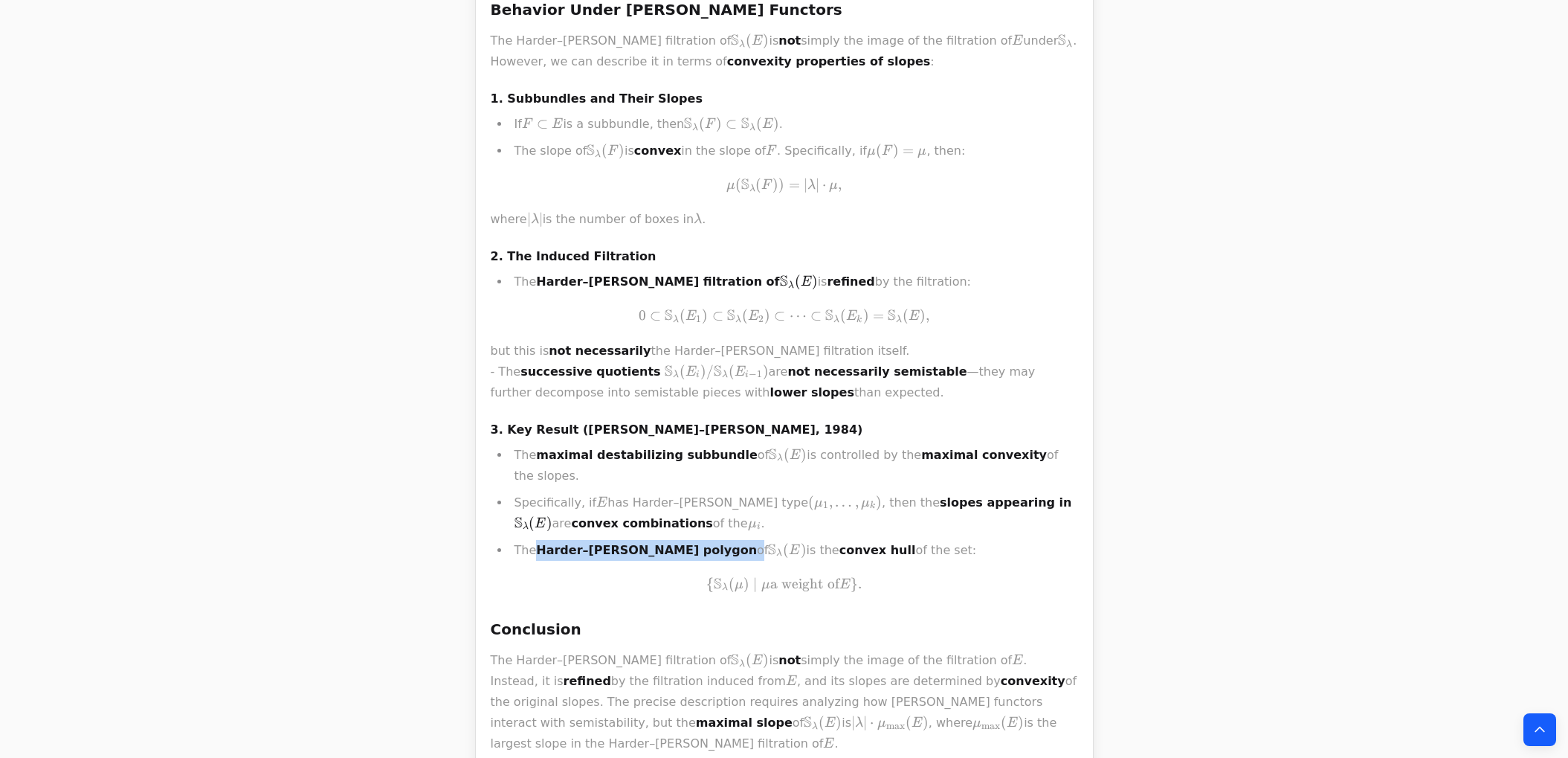
scroll to position [3877, 0]
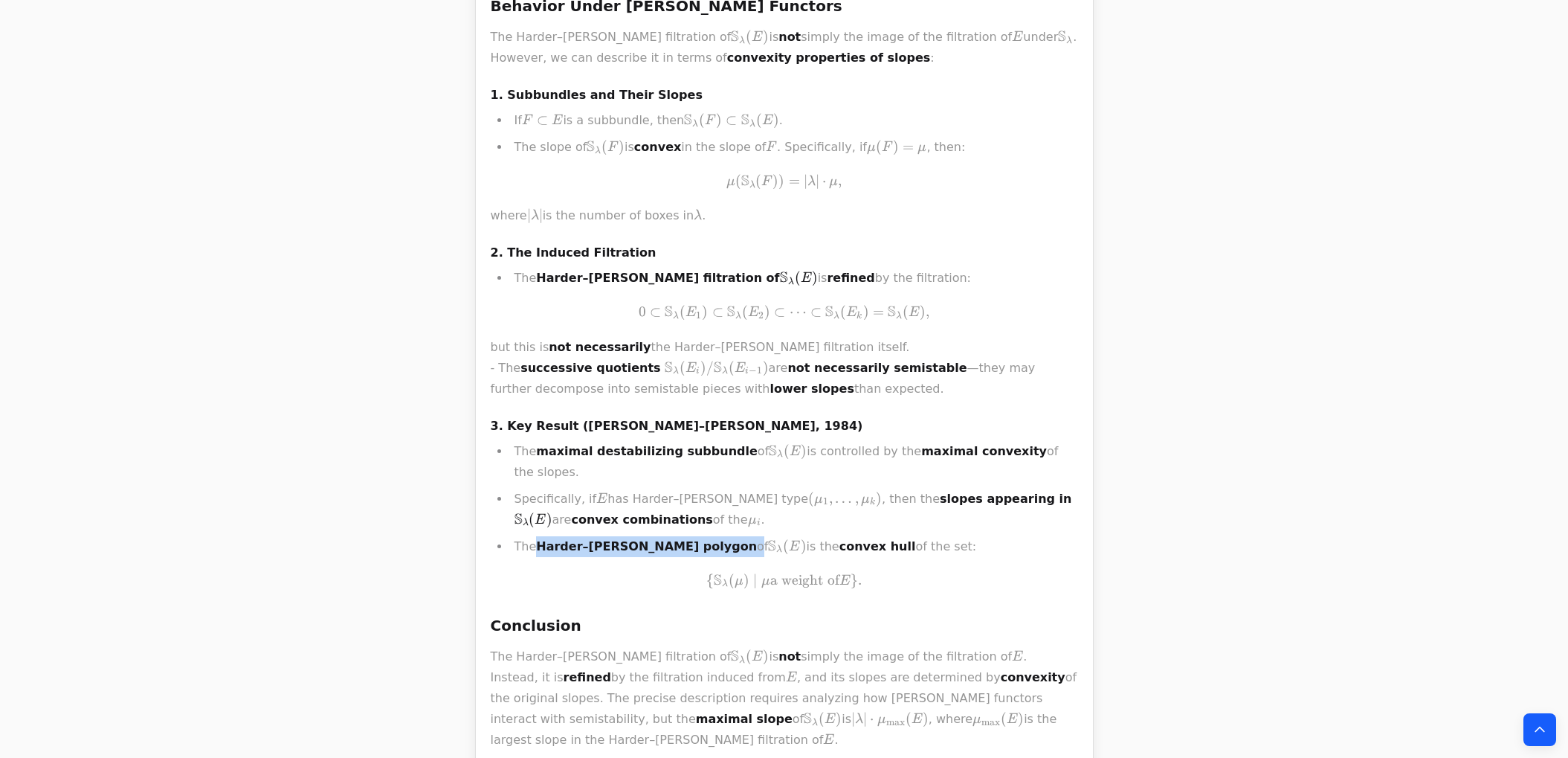
copy li "Harder–Narasimhan polygon"
click at [676, 418] on h4 "3. Key Result (Ramanan–Ramanathan, 1984)" at bounding box center [784, 427] width 587 height 18
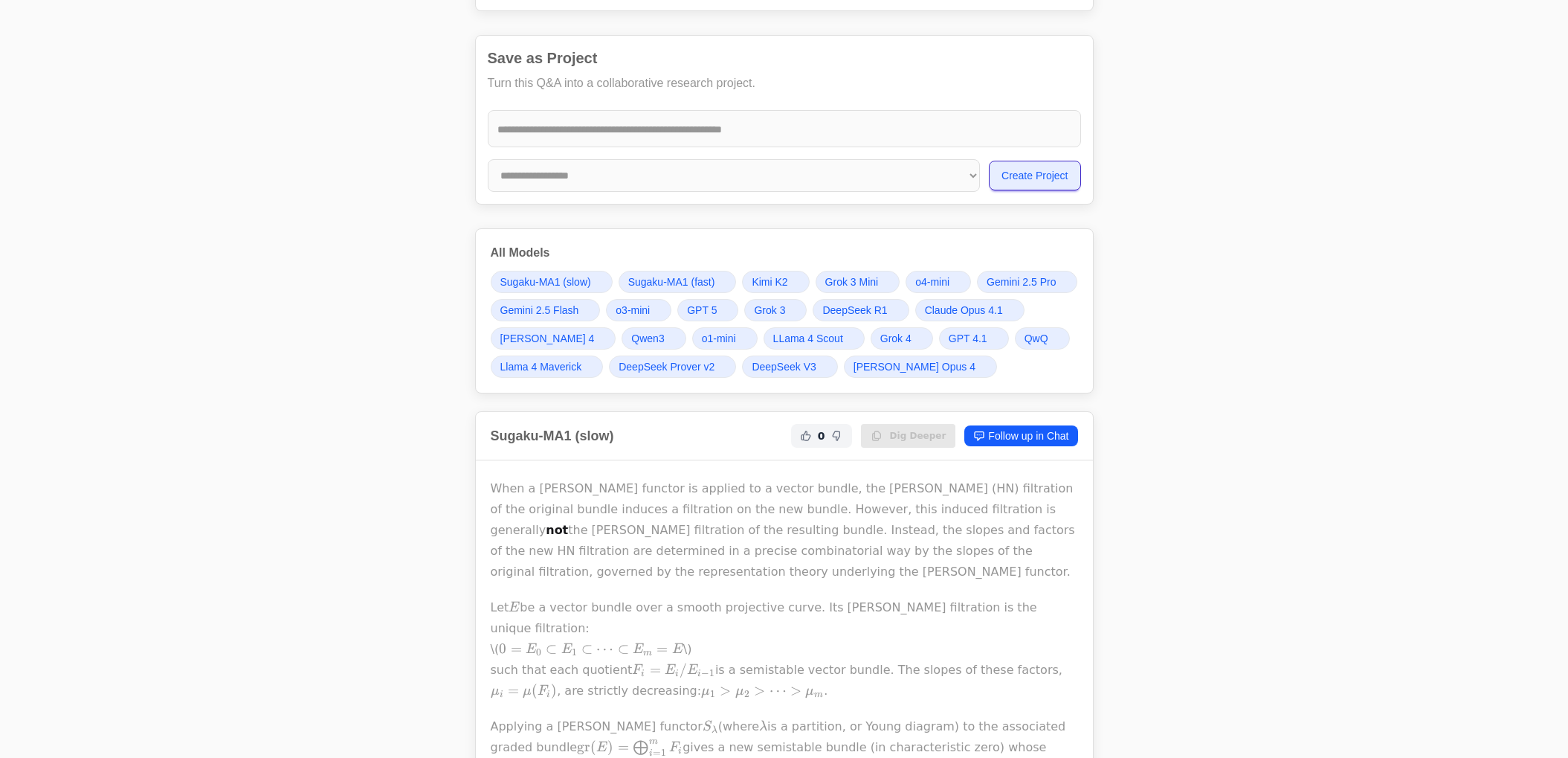
scroll to position [0, 0]
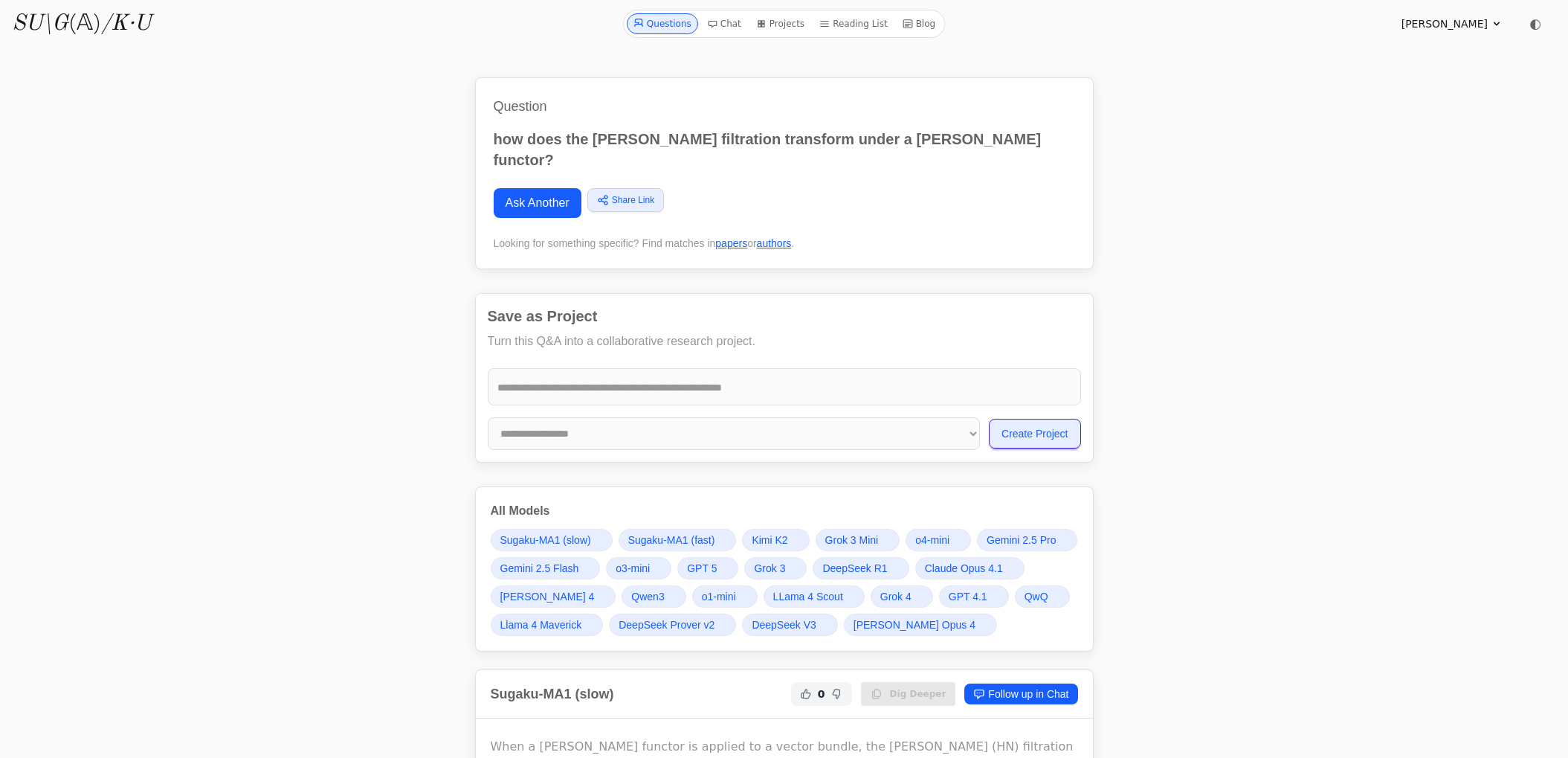
click at [620, 138] on p "how does the harder-narasimhan filtration transform under a schur functor?" at bounding box center [784, 149] width 581 height 41
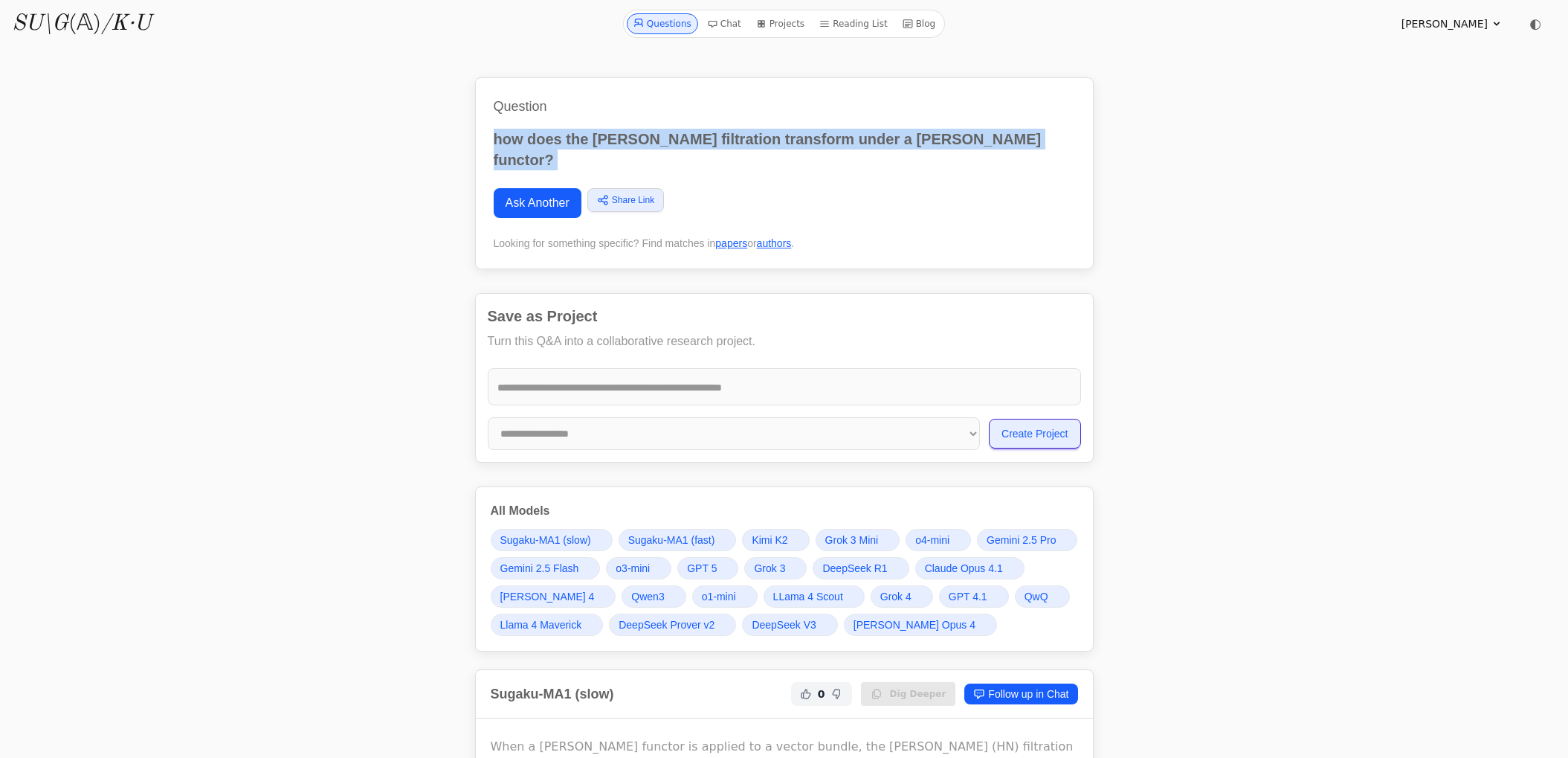
click at [620, 138] on p "how does the harder-narasimhan filtration transform under a schur functor?" at bounding box center [784, 149] width 581 height 41
copy div "how does the harder-narasimhan filtration transform under a schur functor?"
click at [563, 188] on link "Ask Another" at bounding box center [538, 203] width 88 height 30
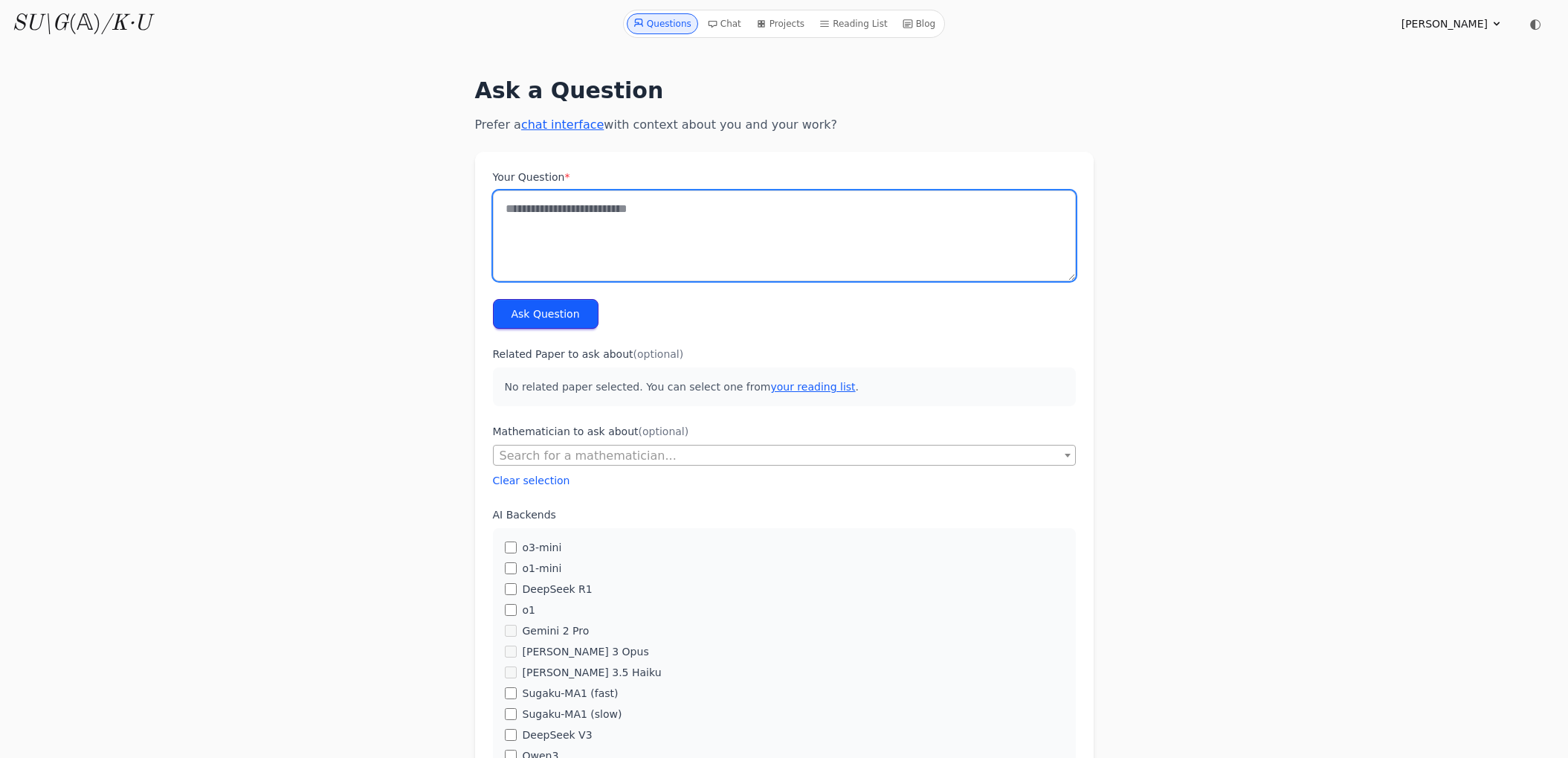
click at [618, 207] on textarea "Your Question *" at bounding box center [784, 236] width 583 height 91
paste textarea "**********"
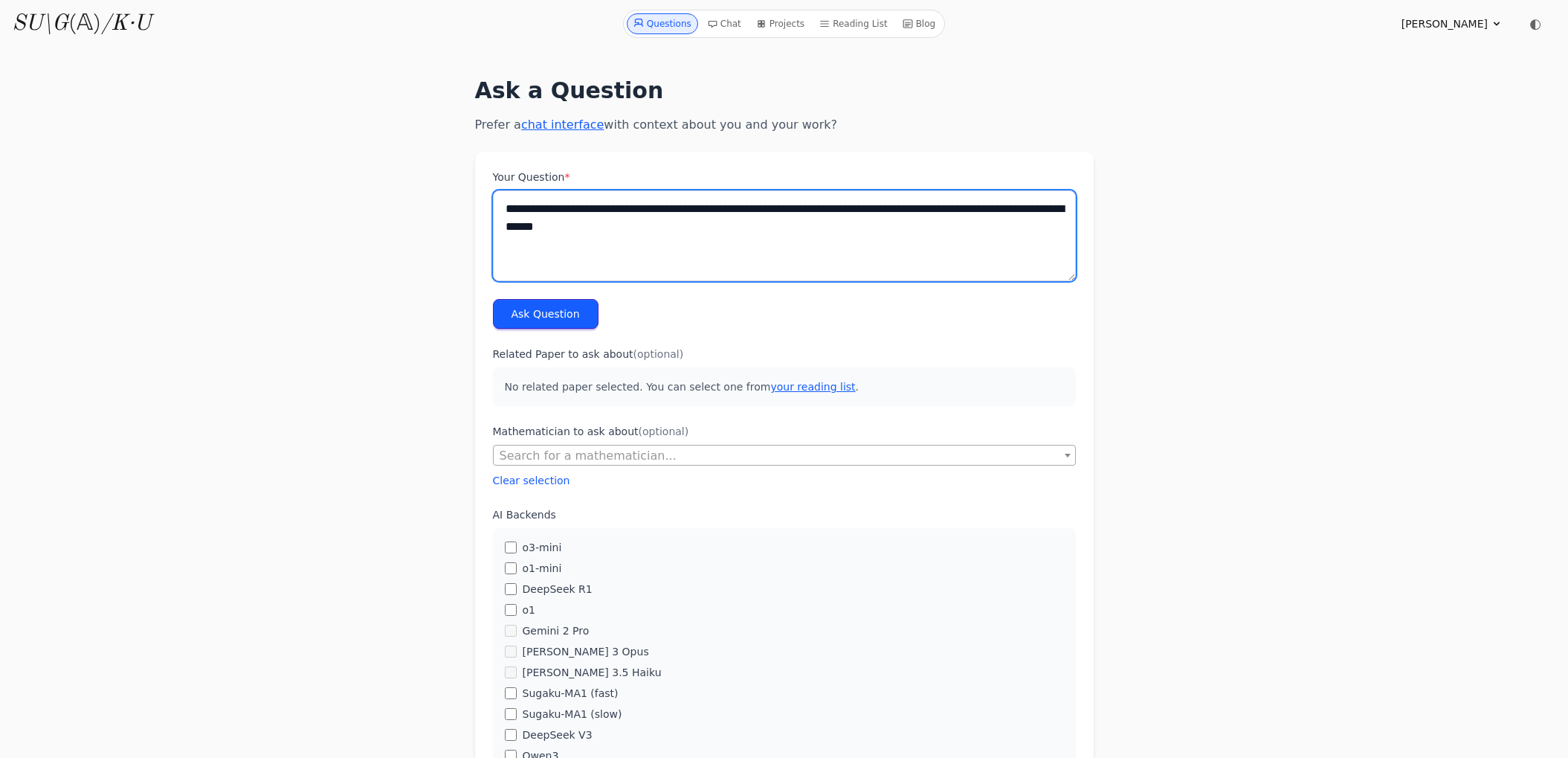
paste textarea "**********"
type textarea "**********"
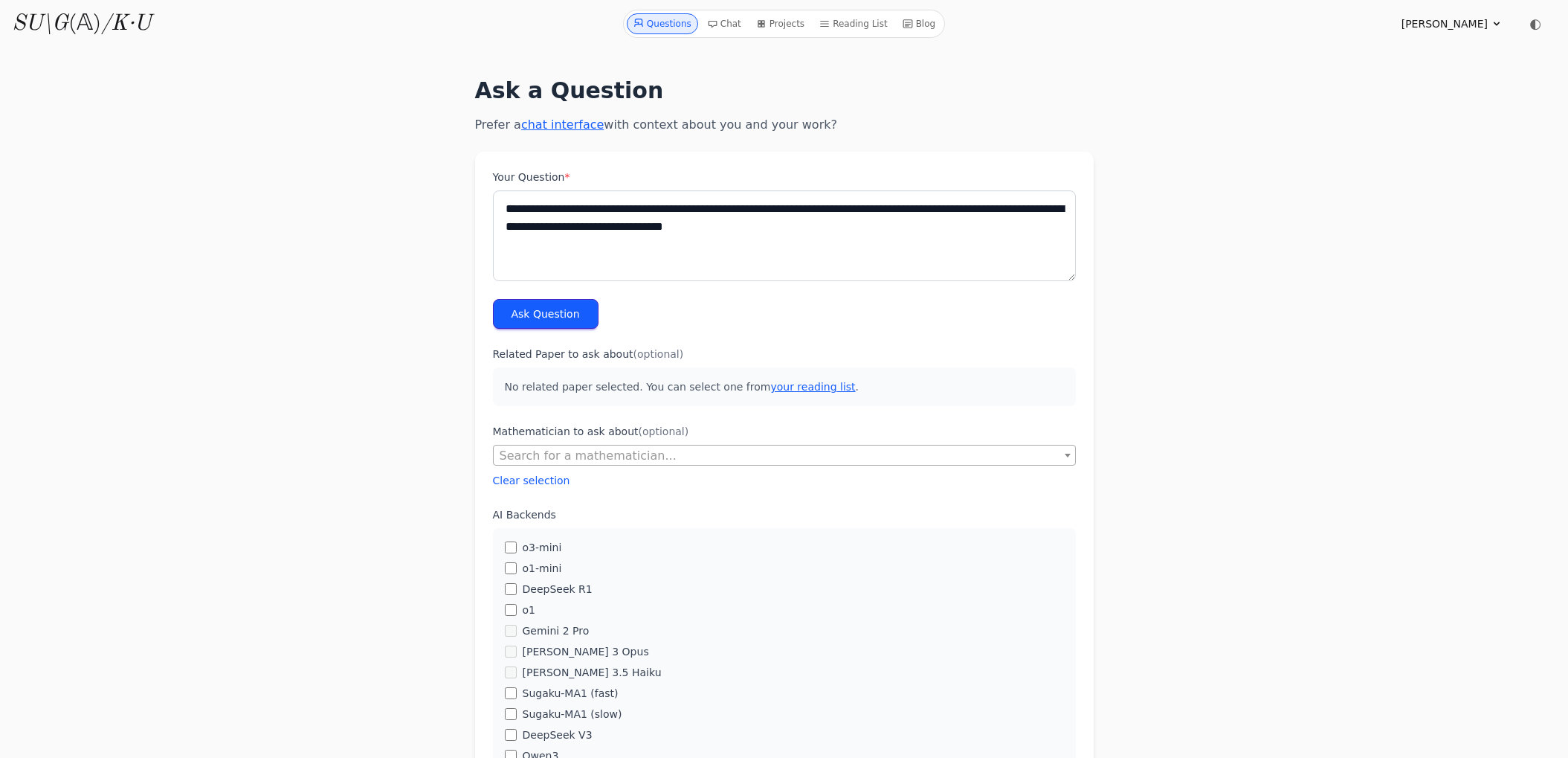
click at [569, 310] on button "Ask Question" at bounding box center [546, 314] width 106 height 30
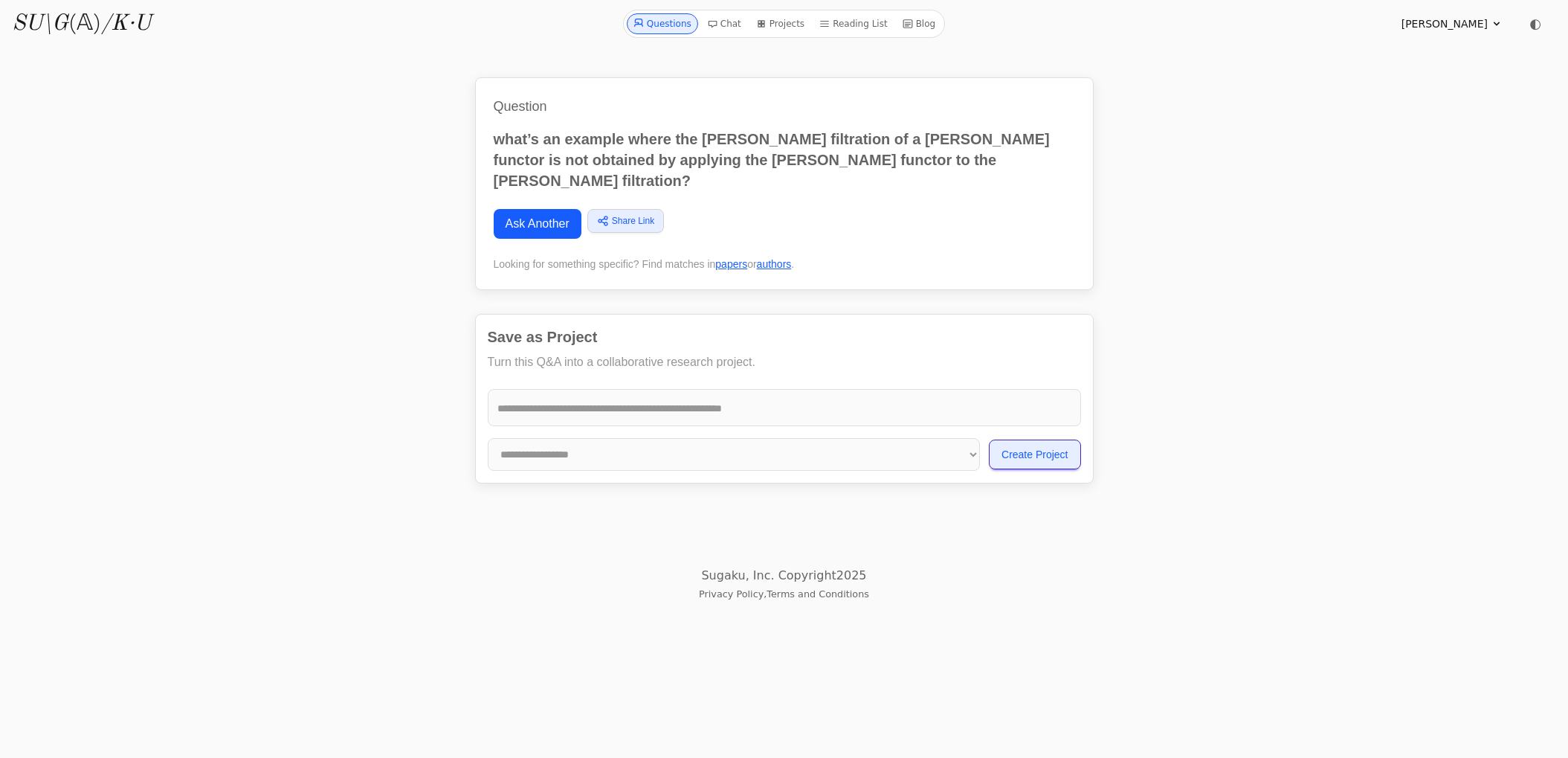
scroll to position [967, 0]
